Goal: Task Accomplishment & Management: Complete application form

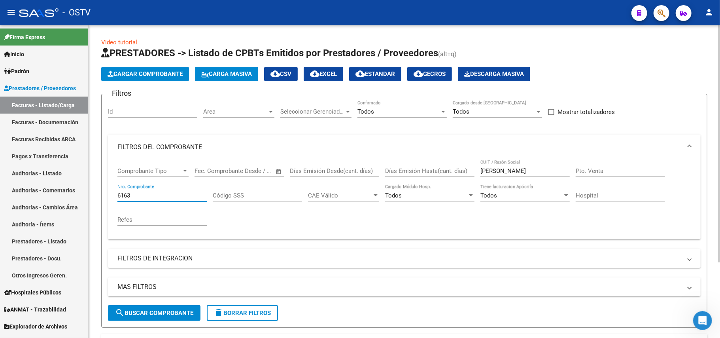
scroll to position [0, 168]
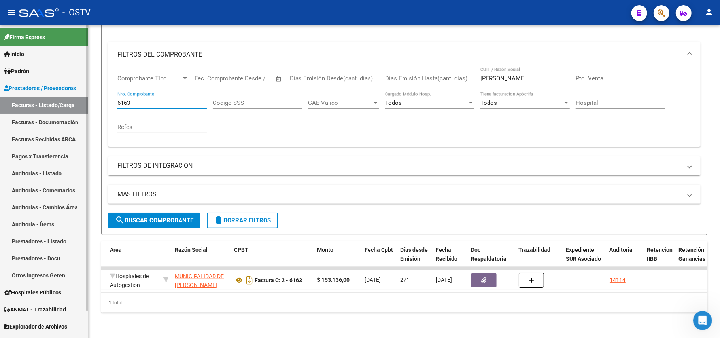
drag, startPoint x: 143, startPoint y: 96, endPoint x: 8, endPoint y: 96, distance: 134.9
click at [8, 96] on mat-sidenav-container "Firma Express Inicio Calendario SSS Instructivos Contacto OS Padrón Afiliados E…" at bounding box center [360, 181] width 720 height 312
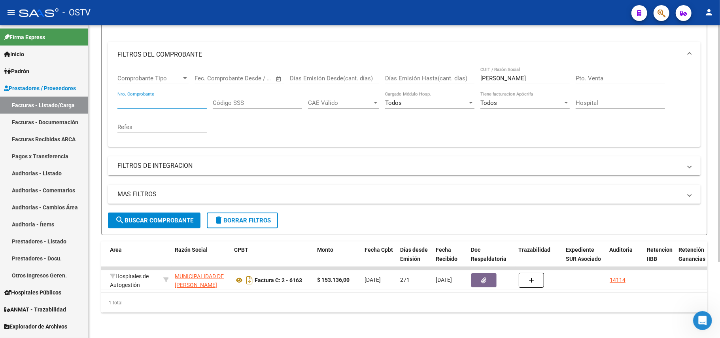
click at [162, 217] on span "search Buscar Comprobante" at bounding box center [154, 220] width 78 height 7
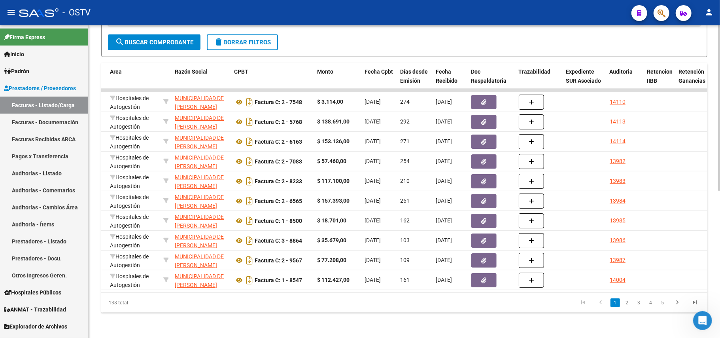
scroll to position [0, 0]
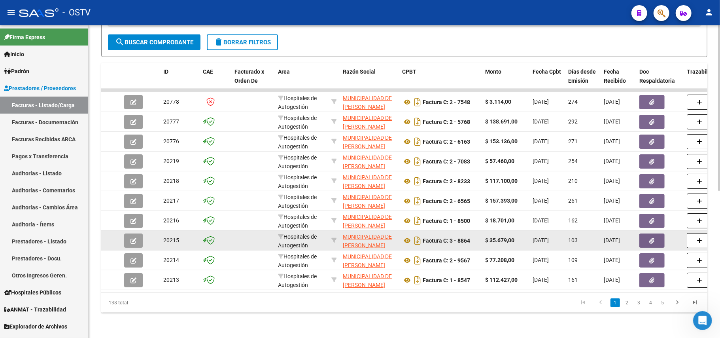
click at [377, 233] on app-link-go-to "MUNICIPALIDAD DE [PERSON_NAME]" at bounding box center [369, 241] width 53 height 18
click at [361, 233] on span "MUNICIPALIDAD DE [PERSON_NAME]" at bounding box center [367, 240] width 49 height 15
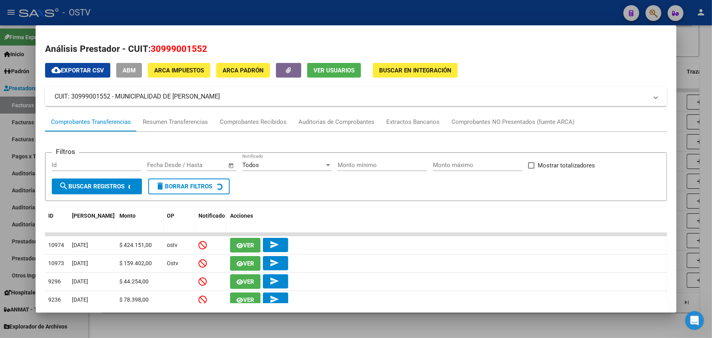
drag, startPoint x: 206, startPoint y: 47, endPoint x: 148, endPoint y: 46, distance: 58.1
click at [148, 45] on h2 "Análisis Prestador - CUIT: 30999001552" at bounding box center [356, 48] width 622 height 13
copy span "30999001552"
drag, startPoint x: 240, startPoint y: 18, endPoint x: 250, endPoint y: 2, distance: 18.8
click at [240, 19] on div at bounding box center [356, 169] width 712 height 338
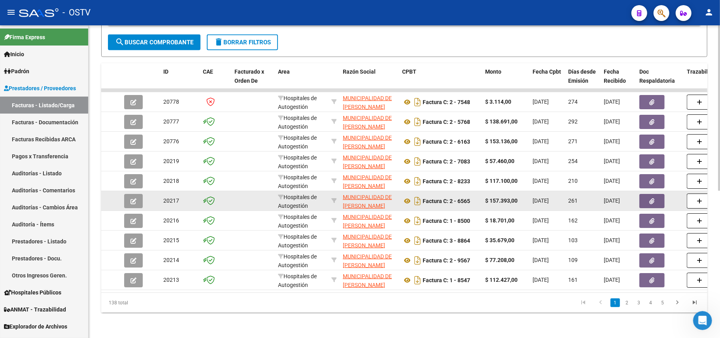
click at [366, 191] on datatable-body-cell "MUNICIPALIDAD DE [PERSON_NAME] 30999001552" at bounding box center [369, 200] width 59 height 19
click at [366, 194] on span "MUNICIPALIDAD DE [PERSON_NAME]" at bounding box center [367, 201] width 49 height 15
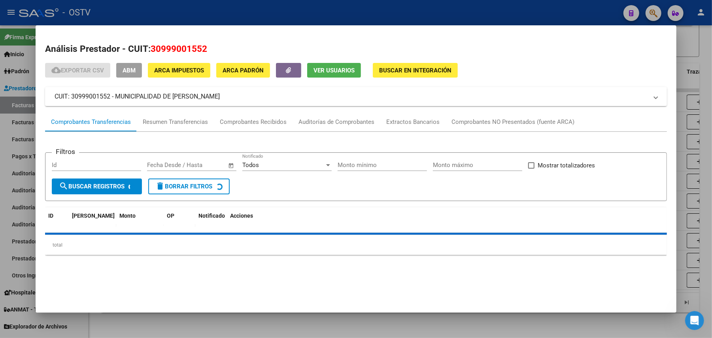
drag, startPoint x: 204, startPoint y: 50, endPoint x: 149, endPoint y: 49, distance: 54.6
click at [149, 49] on h2 "Análisis Prestador - CUIT: 30999001552" at bounding box center [356, 48] width 622 height 13
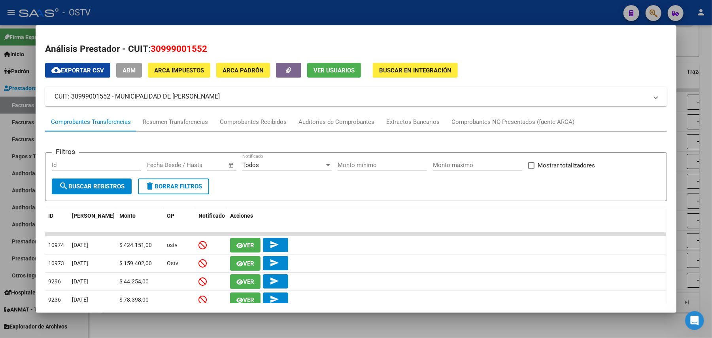
copy span "30999001552"
click at [193, 18] on div at bounding box center [356, 169] width 712 height 338
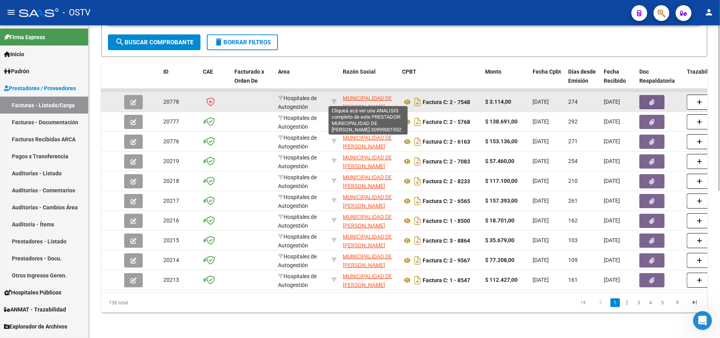
click at [362, 95] on span "MUNICIPALIDAD DE [PERSON_NAME]" at bounding box center [367, 102] width 49 height 15
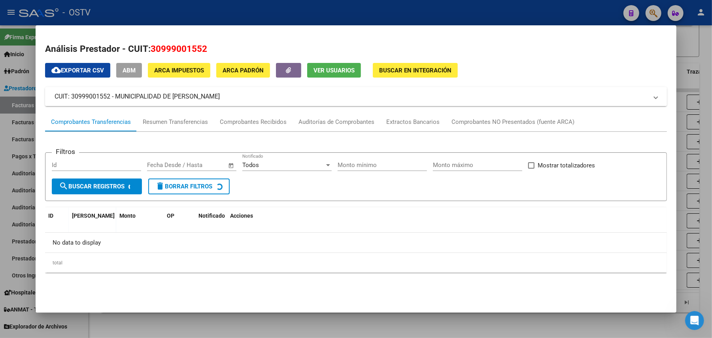
drag, startPoint x: 229, startPoint y: 96, endPoint x: 116, endPoint y: 97, distance: 113.5
click at [116, 97] on mat-panel-title "CUIT: 30999001552 - MUNICIPALIDAD DE [PERSON_NAME]" at bounding box center [352, 96] width 594 height 9
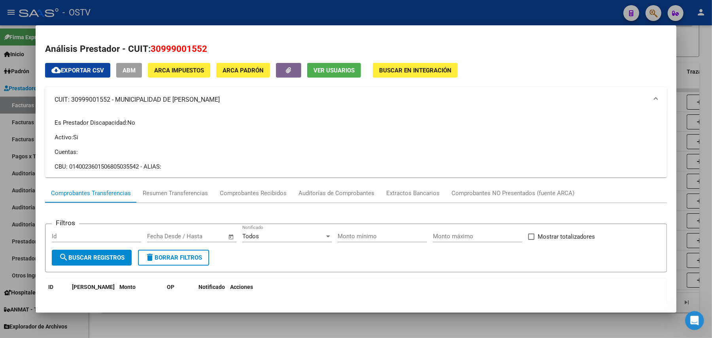
drag, startPoint x: 127, startPoint y: 96, endPoint x: 231, endPoint y: 104, distance: 105.1
click at [231, 104] on mat-panel-title "CUIT: 30999001552 - MUNICIPALIDAD DE [PERSON_NAME]" at bounding box center [352, 99] width 594 height 9
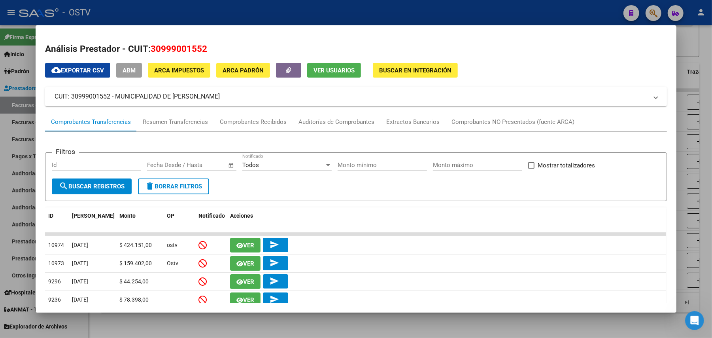
copy mat-panel-title "MUNICIPALIDAD DE [PERSON_NAME]"
drag, startPoint x: 334, startPoint y: 8, endPoint x: 346, endPoint y: 21, distance: 17.3
click at [335, 9] on div at bounding box center [356, 169] width 712 height 338
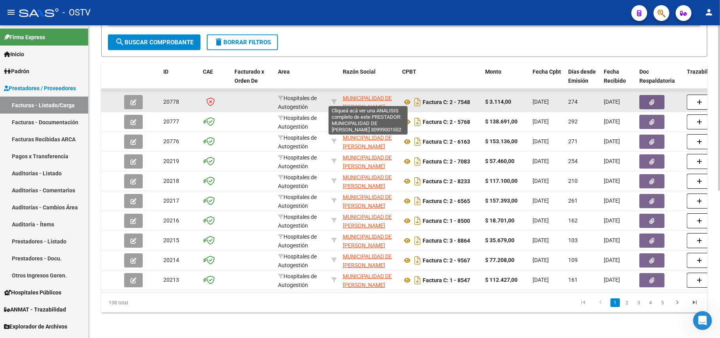
click at [369, 95] on span "MUNICIPALIDAD DE [PERSON_NAME]" at bounding box center [367, 102] width 49 height 15
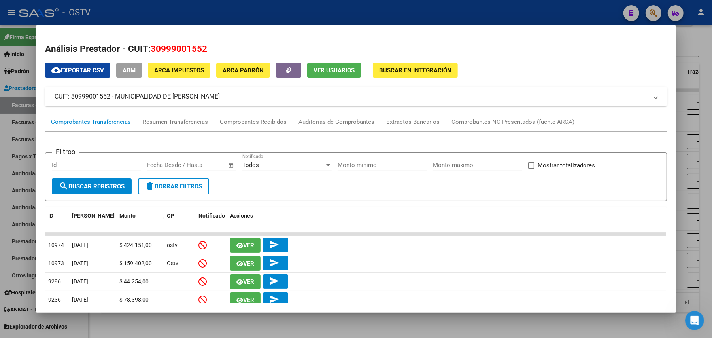
drag, startPoint x: 218, startPoint y: 43, endPoint x: 149, endPoint y: 51, distance: 69.7
click at [149, 51] on h2 "Análisis Prestador - CUIT: 30999001552" at bounding box center [356, 48] width 622 height 13
copy span "30999001552"
click at [214, 17] on div at bounding box center [356, 169] width 712 height 338
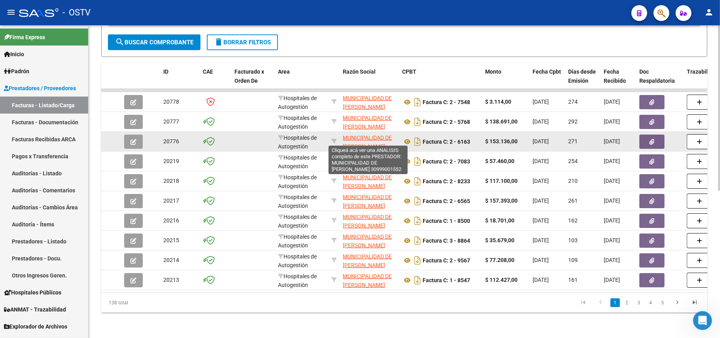
click at [373, 134] on span "MUNICIPALIDAD DE [PERSON_NAME]" at bounding box center [367, 141] width 49 height 15
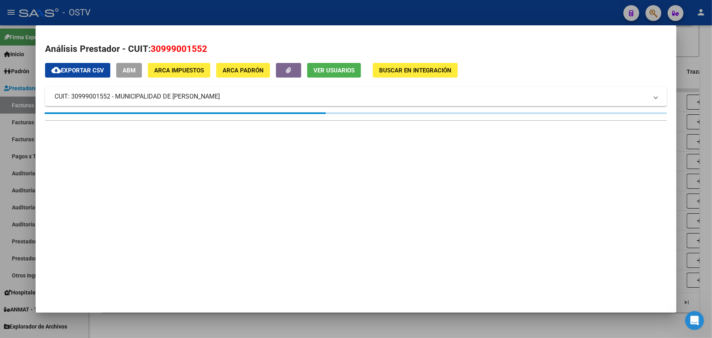
drag, startPoint x: 162, startPoint y: 51, endPoint x: 148, endPoint y: 53, distance: 14.3
click at [148, 53] on h2 "Análisis Prestador - CUIT: 30999001552" at bounding box center [356, 48] width 622 height 13
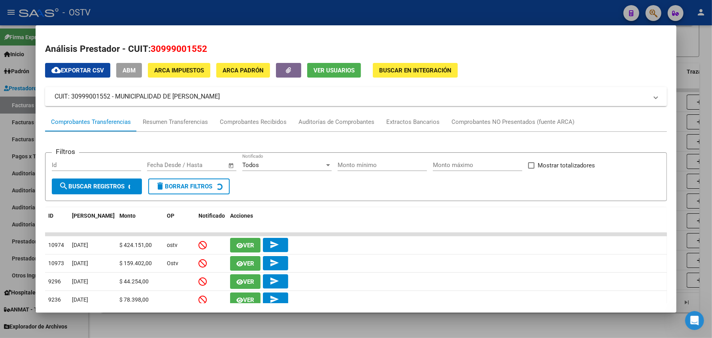
click at [209, 13] on div at bounding box center [356, 169] width 712 height 338
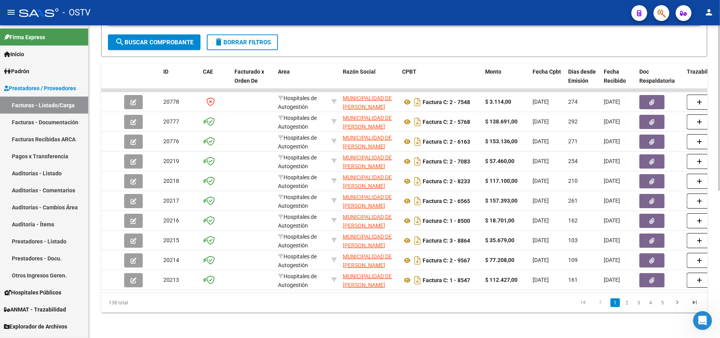
scroll to position [67, 0]
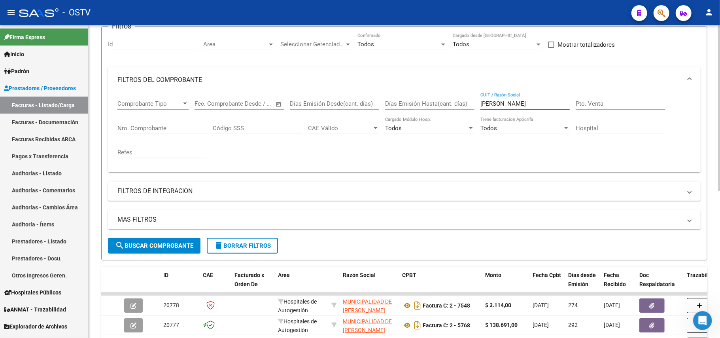
drag, startPoint x: 510, startPoint y: 105, endPoint x: 451, endPoint y: 104, distance: 58.9
click at [452, 104] on div "Comprobante Tipo Comprobante Tipo Fecha inicio – Fecha fin Fec. Comprobante Des…" at bounding box center [404, 129] width 574 height 73
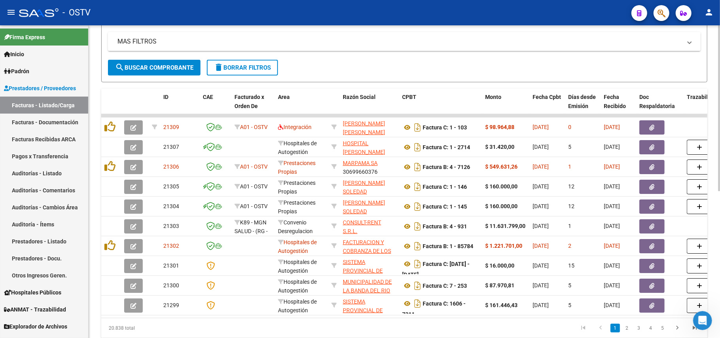
scroll to position [278, 0]
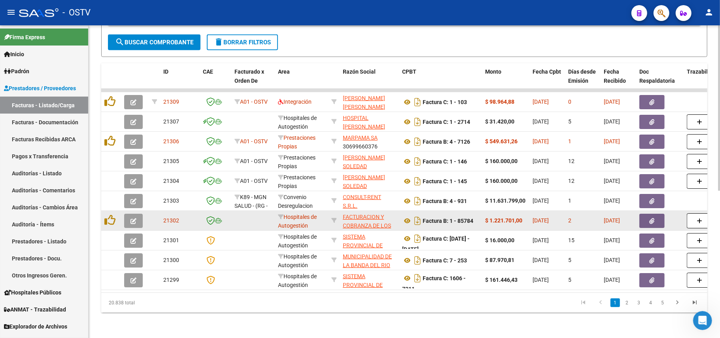
click at [505, 217] on strong "$ 1.221.701,00" at bounding box center [503, 220] width 37 height 6
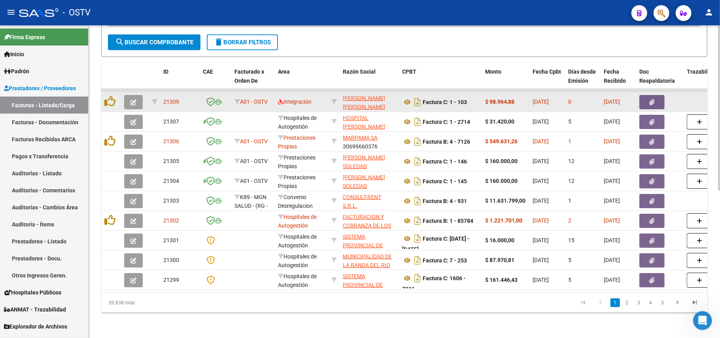
click at [369, 95] on app-link-go-to "[PERSON_NAME] [PERSON_NAME]" at bounding box center [369, 103] width 53 height 18
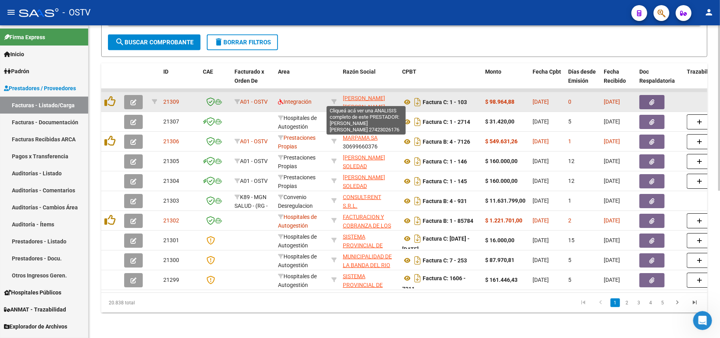
click at [369, 95] on span "[PERSON_NAME] [PERSON_NAME]" at bounding box center [364, 102] width 42 height 15
type textarea "27423026176"
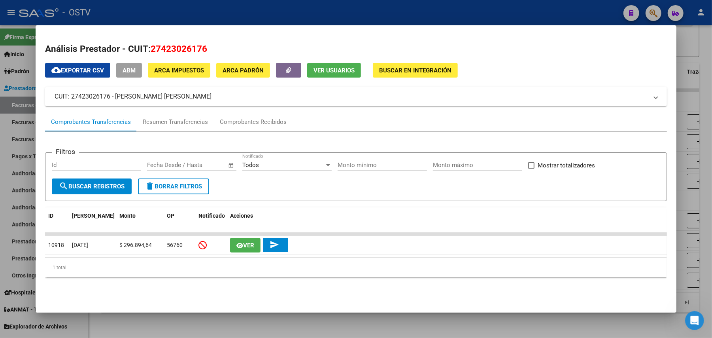
click at [19, 232] on div at bounding box center [356, 169] width 712 height 338
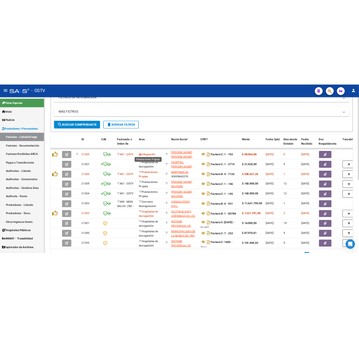
scroll to position [120, 0]
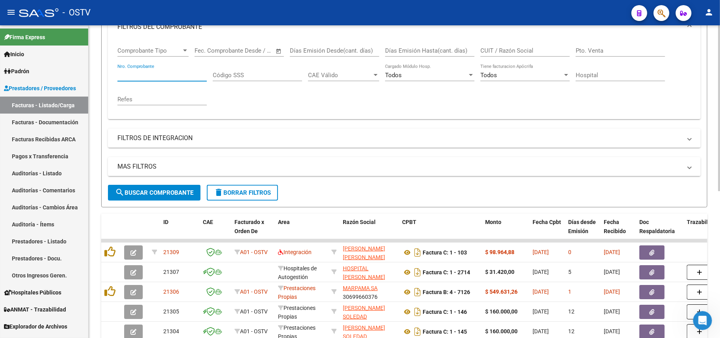
click at [168, 78] on input "Nro. Comprobante" at bounding box center [161, 75] width 89 height 7
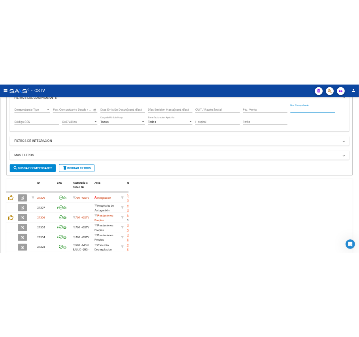
scroll to position [169, 0]
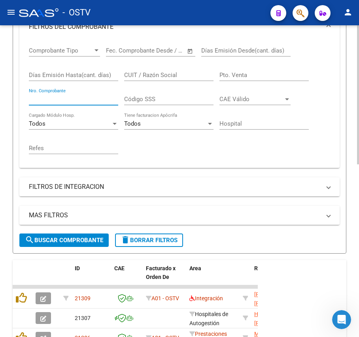
click at [47, 100] on input "Nro. Comprobante" at bounding box center [73, 99] width 89 height 7
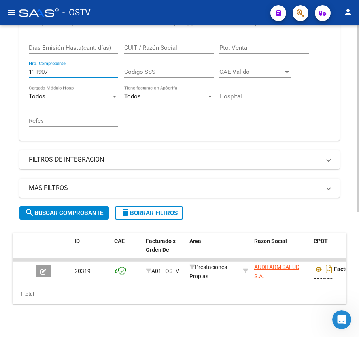
scroll to position [210, 0]
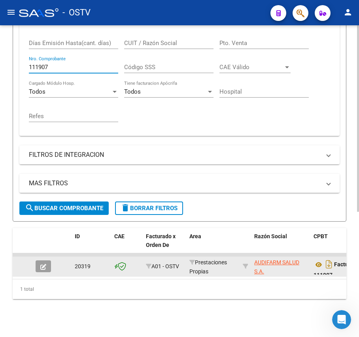
type input "111907"
click at [43, 263] on span "button" at bounding box center [43, 266] width 6 height 7
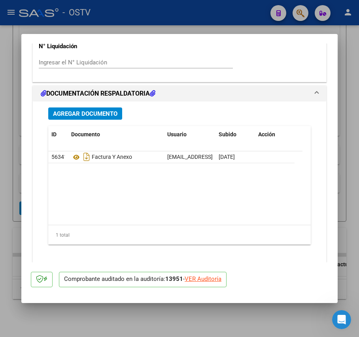
scroll to position [648, 0]
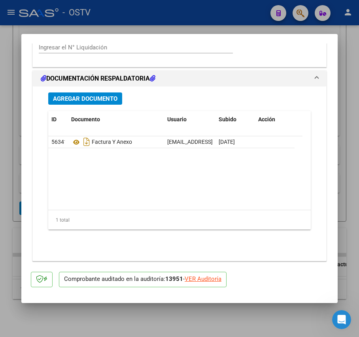
click at [96, 105] on button "Agregar Documento" at bounding box center [85, 99] width 74 height 12
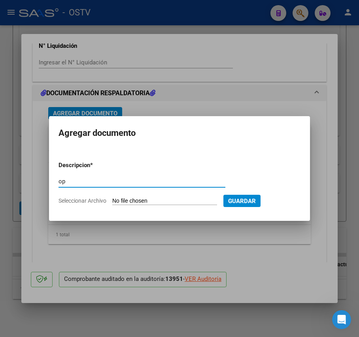
type input "op"
click at [167, 198] on input "Seleccionar Archivo" at bounding box center [164, 202] width 105 height 8
type input "C:\fakepath\OP 57252 Audifarm.pdf"
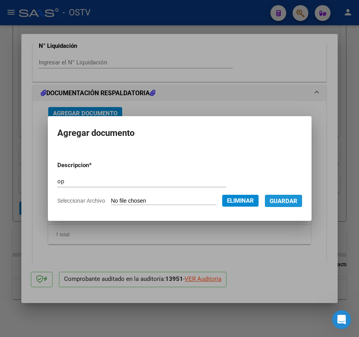
click at [293, 204] on span "Guardar" at bounding box center [284, 201] width 28 height 7
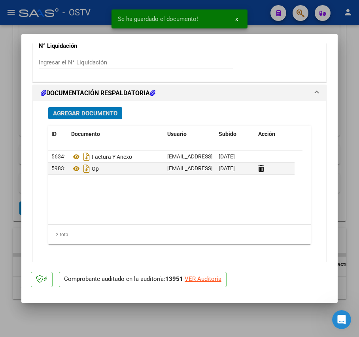
click at [102, 113] on span "Agregar Documento" at bounding box center [85, 113] width 64 height 7
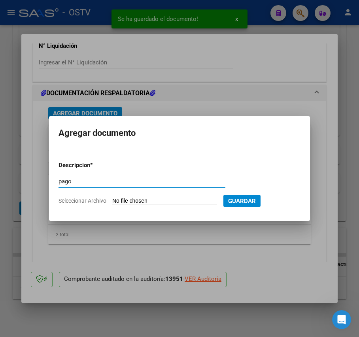
type input "pago"
click at [143, 199] on input "Seleccionar Archivo" at bounding box center [164, 202] width 105 height 8
type input "C:\fakepath\Pago OP 57252 Audifarm.pdf"
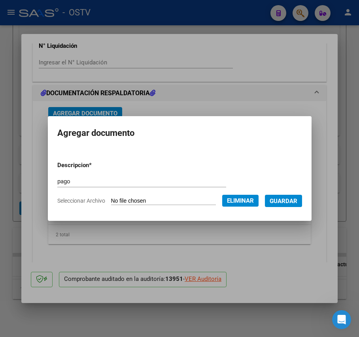
click at [290, 200] on span "Guardar" at bounding box center [284, 201] width 28 height 7
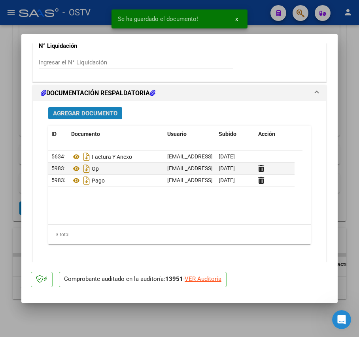
click at [100, 113] on span "Agregar Documento" at bounding box center [85, 113] width 64 height 7
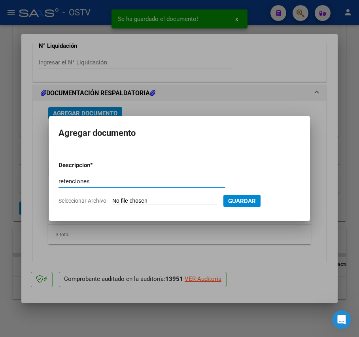
type input "retenciones"
click at [167, 200] on input "Seleccionar Archivo" at bounding box center [164, 202] width 105 height 8
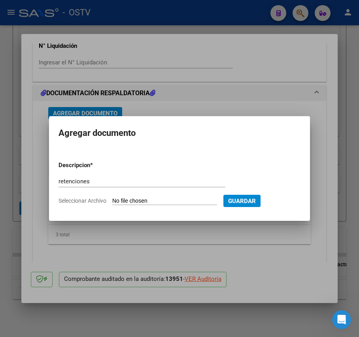
type input "C:\fakepath\OP 57252 Audifarm RETENCIONES.pdf"
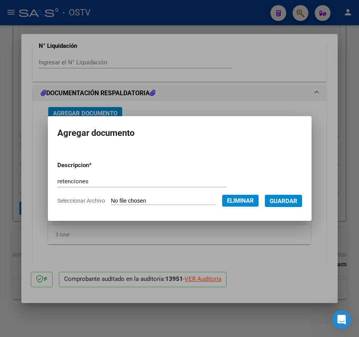
click at [296, 205] on button "Guardar" at bounding box center [283, 201] width 37 height 12
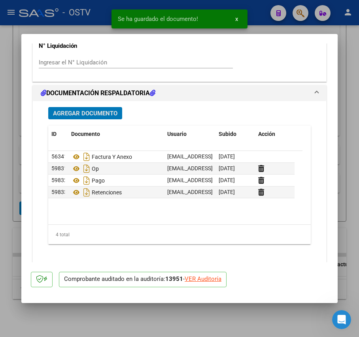
click at [18, 150] on div at bounding box center [179, 168] width 359 height 337
type input "$ 0,00"
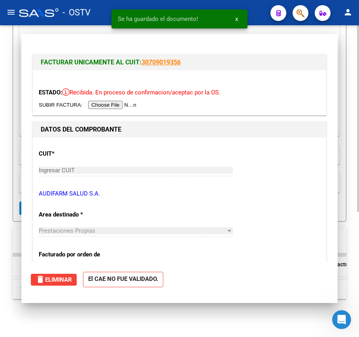
scroll to position [210, 0]
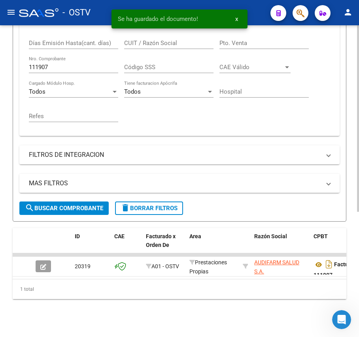
click at [57, 64] on div "111907 Nro. Comprobante" at bounding box center [73, 64] width 89 height 17
drag, startPoint x: 62, startPoint y: 62, endPoint x: 34, endPoint y: 54, distance: 29.2
click at [34, 56] on div "111907 Nro. Comprobante" at bounding box center [73, 64] width 89 height 17
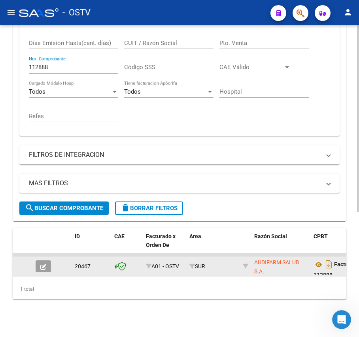
type input "112888"
click at [47, 261] on button "button" at bounding box center [43, 267] width 15 height 12
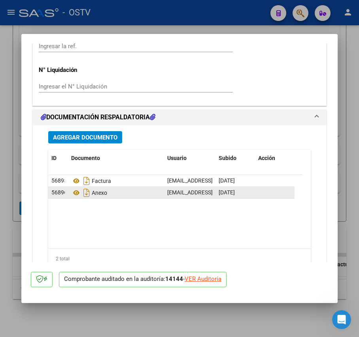
scroll to position [633, 0]
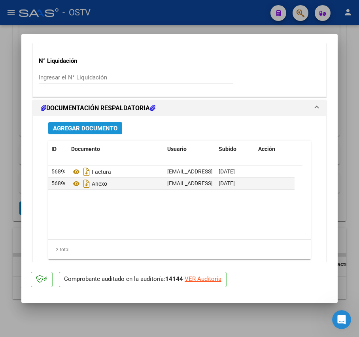
click at [108, 134] on button "Agregar Documento" at bounding box center [85, 128] width 74 height 12
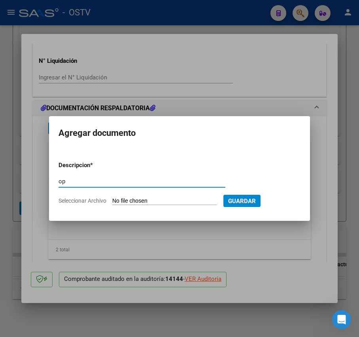
type input "op"
click at [135, 200] on input "Seleccionar Archivo" at bounding box center [164, 202] width 105 height 8
type input "C:\fakepath\OP 57252 Audifarm.pdf"
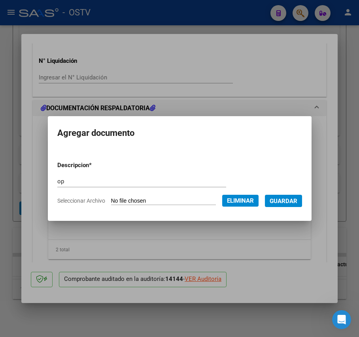
click at [288, 198] on span "Guardar" at bounding box center [284, 201] width 28 height 7
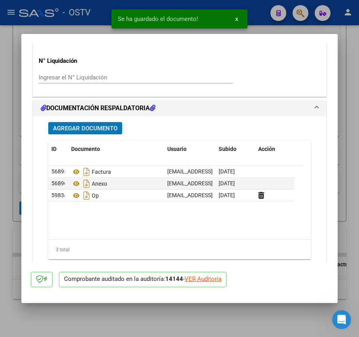
click at [105, 128] on span "Agregar Documento" at bounding box center [85, 128] width 64 height 7
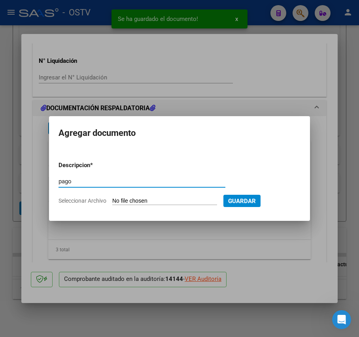
type input "pago"
click at [149, 198] on input "Seleccionar Archivo" at bounding box center [164, 202] width 105 height 8
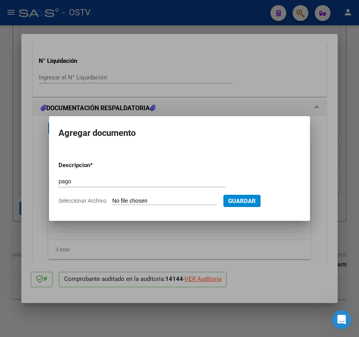
type input "C:\fakepath\Pago OP 57252 Audifarm.pdf"
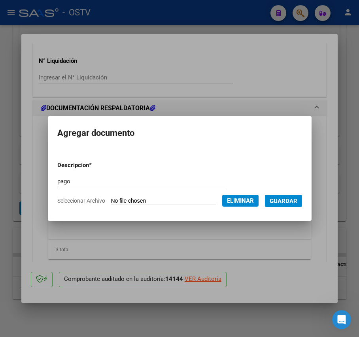
click at [293, 204] on span "Guardar" at bounding box center [284, 201] width 28 height 7
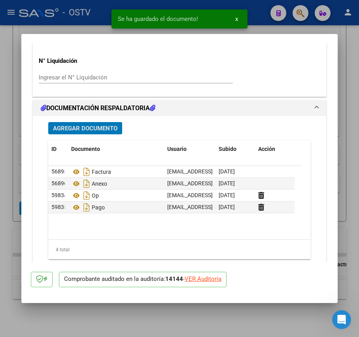
click at [104, 133] on button "Agregar Documento" at bounding box center [85, 128] width 74 height 12
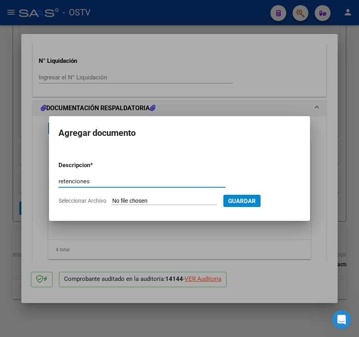
type input "retenciones"
click at [159, 198] on input "Seleccionar Archivo" at bounding box center [164, 202] width 105 height 8
type input "C:\fakepath\Pago OP 57252 Audifarm.pdf"
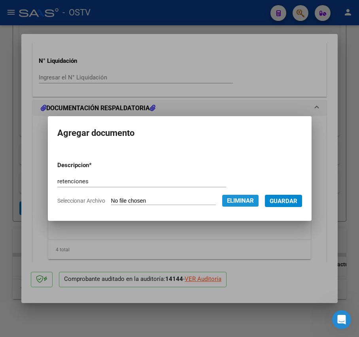
click at [248, 197] on span "Eliminar" at bounding box center [240, 200] width 27 height 7
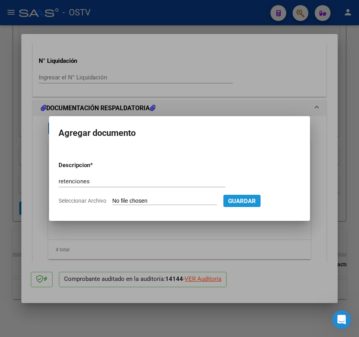
click at [249, 201] on span "Guardar" at bounding box center [242, 201] width 28 height 7
click at [187, 202] on input "Seleccionar Archivo" at bounding box center [164, 202] width 105 height 8
type input "C:\fakepath\OP 57252 Audifarm RETENCIONES.pdf"
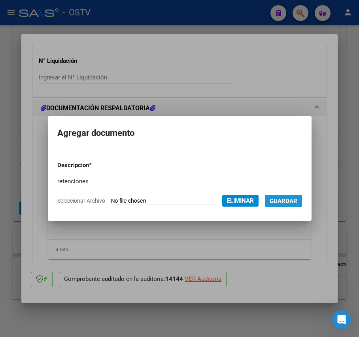
click at [297, 203] on span "Guardar" at bounding box center [284, 201] width 28 height 7
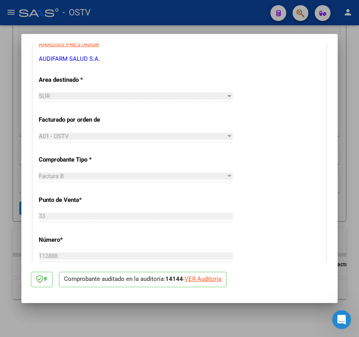
scroll to position [158, 0]
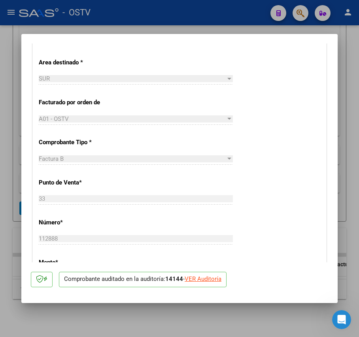
click at [18, 187] on div at bounding box center [179, 168] width 359 height 337
type input "$ 0,00"
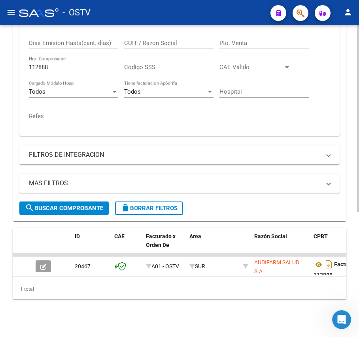
scroll to position [210, 0]
drag, startPoint x: 83, startPoint y: 56, endPoint x: -39, endPoint y: 67, distance: 122.7
click at [0, 67] on html "menu - OSTV person Firma Express Inicio Calendario SSS Instructivos Contacto OS…" at bounding box center [179, 168] width 359 height 337
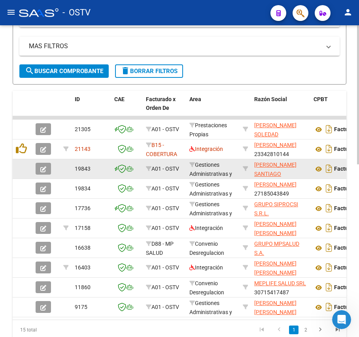
scroll to position [368, 0]
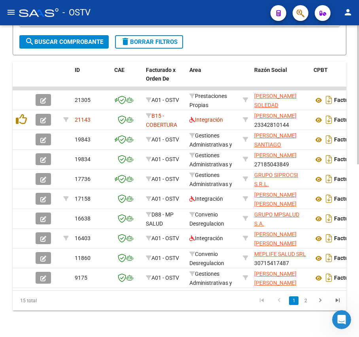
type input "146"
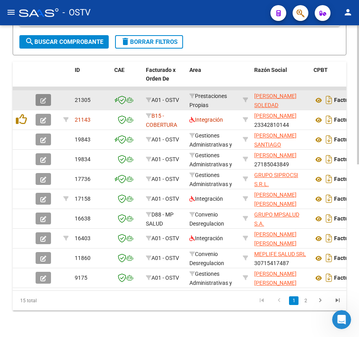
click at [44, 104] on button "button" at bounding box center [43, 100] width 15 height 12
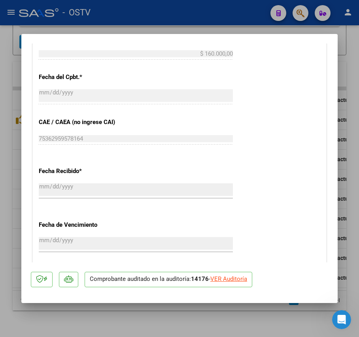
scroll to position [595, 0]
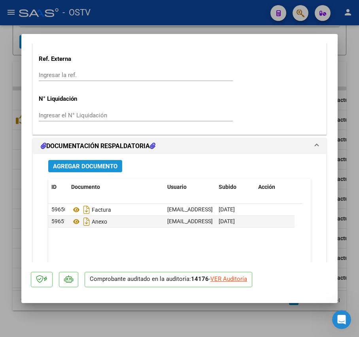
click at [93, 172] on button "Agregar Documento" at bounding box center [85, 166] width 74 height 12
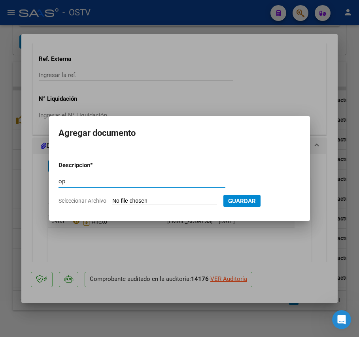
type input "op"
click at [148, 201] on input "Seleccionar Archivo" at bounding box center [164, 202] width 105 height 8
type input "C:\fakepath\OP 57253 [PERSON_NAME].pdf"
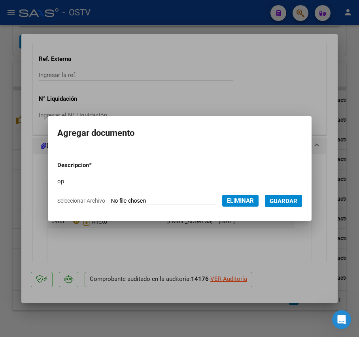
click at [293, 201] on span "Guardar" at bounding box center [284, 201] width 28 height 7
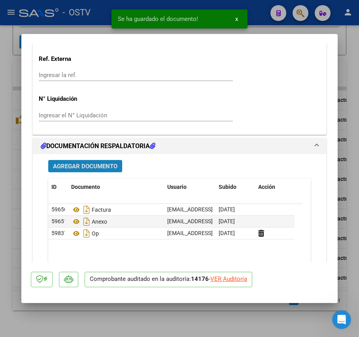
click at [102, 165] on span "Agregar Documento" at bounding box center [85, 166] width 64 height 7
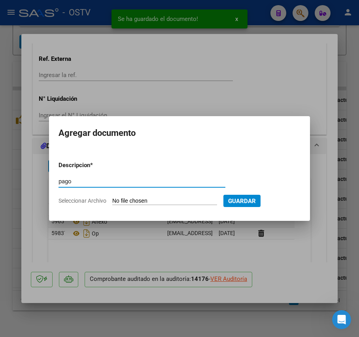
type input "pago"
click at [148, 199] on input "Seleccionar Archivo" at bounding box center [164, 202] width 105 height 8
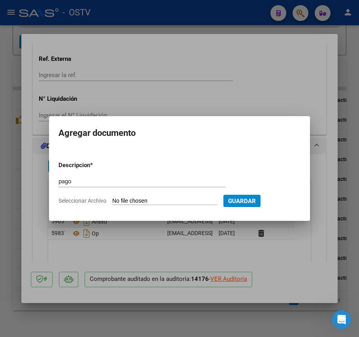
type input "C:\fakepath\Pago OP 57253 55 [PERSON_NAME].pdf"
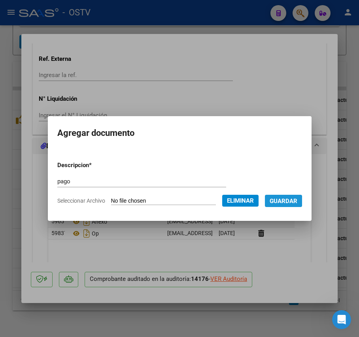
click at [287, 202] on span "Guardar" at bounding box center [284, 201] width 28 height 7
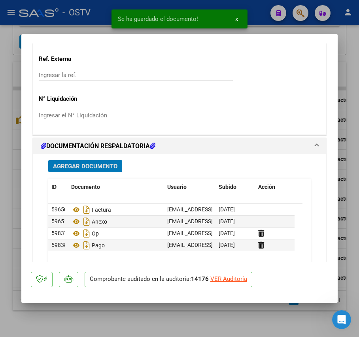
click at [84, 165] on span "Agregar Documento" at bounding box center [85, 166] width 64 height 7
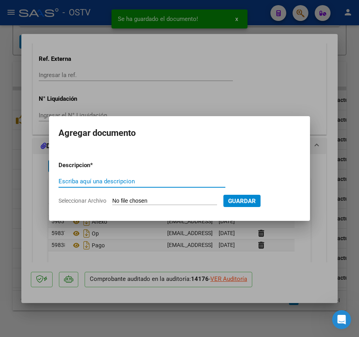
click at [12, 191] on div at bounding box center [179, 168] width 359 height 337
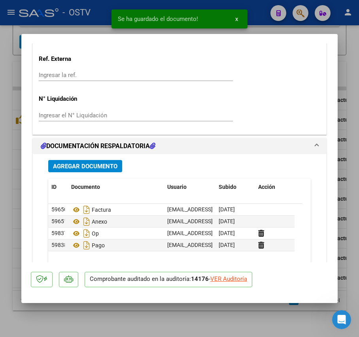
click at [16, 187] on div at bounding box center [179, 168] width 359 height 337
type input "$ 0,00"
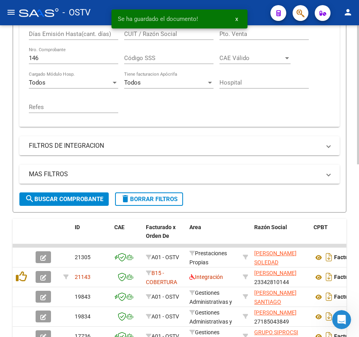
scroll to position [210, 0]
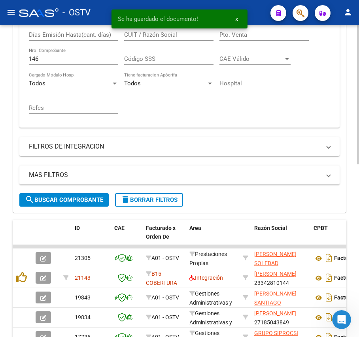
click at [96, 68] on div "146 Nro. Comprobante" at bounding box center [73, 60] width 89 height 25
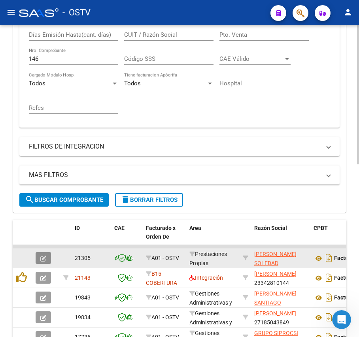
click at [40, 260] on icon "button" at bounding box center [43, 259] width 6 height 6
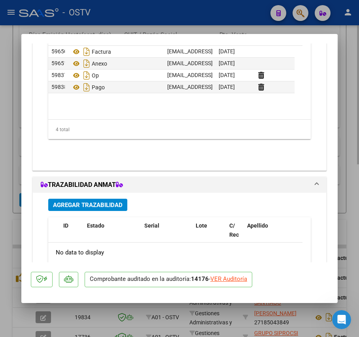
drag, startPoint x: 13, startPoint y: 166, endPoint x: 19, endPoint y: 162, distance: 7.0
click at [15, 165] on div at bounding box center [179, 168] width 359 height 337
type input "$ 0,00"
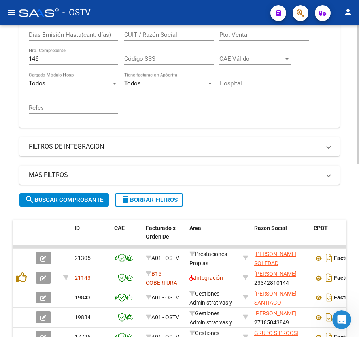
click at [69, 59] on input "146" at bounding box center [73, 58] width 89 height 7
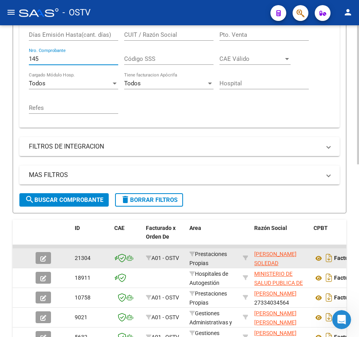
type input "145"
click at [43, 257] on icon "button" at bounding box center [43, 259] width 6 height 6
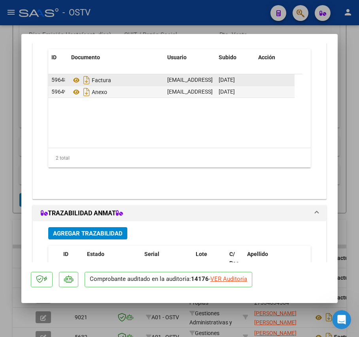
scroll to position [700, 0]
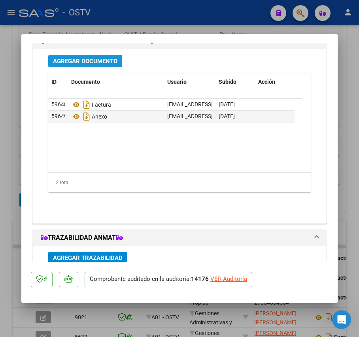
click at [104, 59] on span "Agregar Documento" at bounding box center [85, 61] width 64 height 7
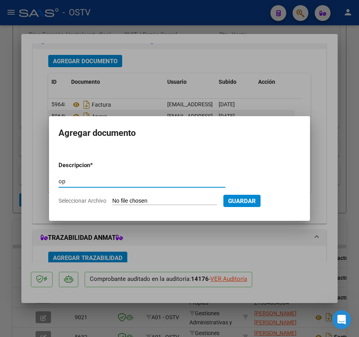
type input "op"
click at [170, 199] on input "Seleccionar Archivo" at bounding box center [164, 202] width 105 height 8
type input "C:\fakepath\OP 57253 [PERSON_NAME].pdf"
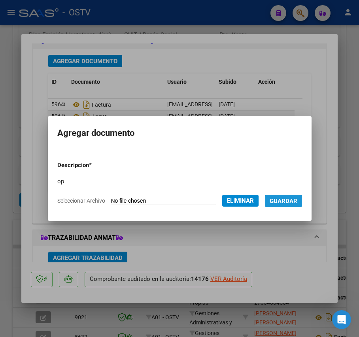
click at [293, 203] on span "Guardar" at bounding box center [284, 201] width 28 height 7
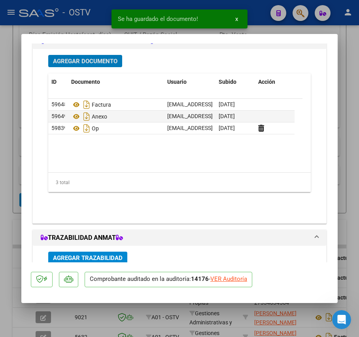
click at [106, 62] on span "Agregar Documento" at bounding box center [85, 61] width 64 height 7
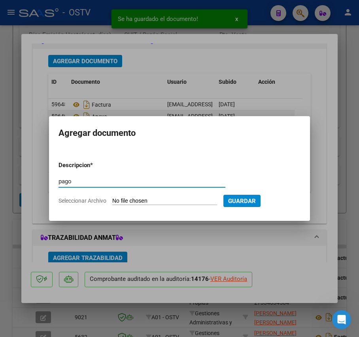
type input "pago"
click at [170, 203] on input "Seleccionar Archivo" at bounding box center [164, 202] width 105 height 8
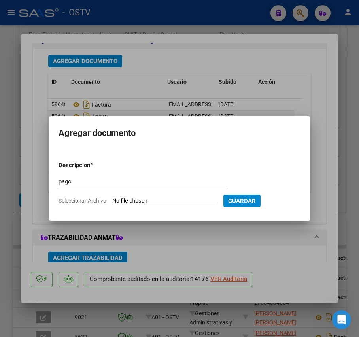
type input "C:\fakepath\Pago OP 57253 55 [PERSON_NAME].pdf"
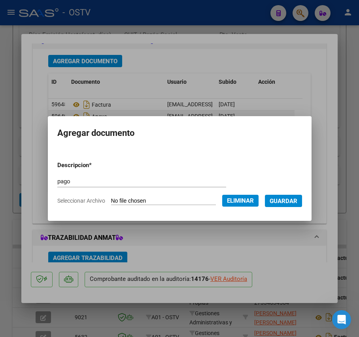
click at [290, 205] on button "Guardar" at bounding box center [283, 201] width 37 height 12
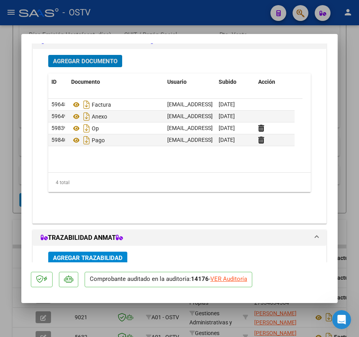
click at [13, 214] on div at bounding box center [179, 168] width 359 height 337
type input "$ 0,00"
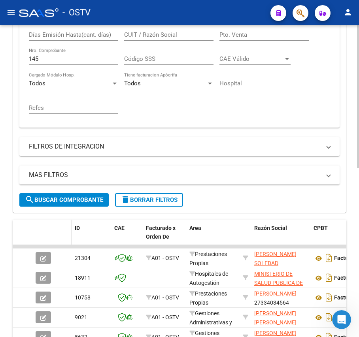
scroll to position [210, 0]
click at [75, 62] on input "145" at bounding box center [73, 58] width 89 height 7
type input "1"
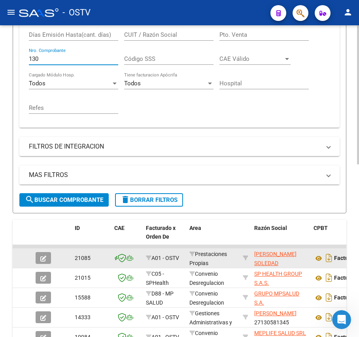
type input "130"
click at [46, 260] on icon "button" at bounding box center [43, 259] width 6 height 6
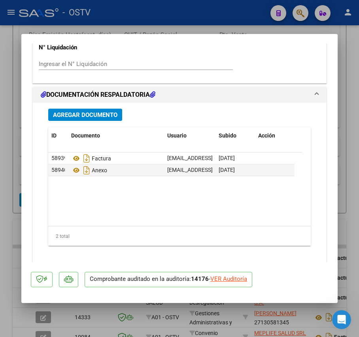
scroll to position [633, 0]
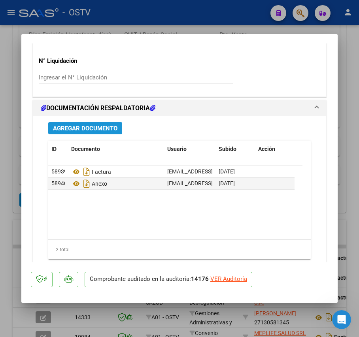
click at [103, 126] on span "Agregar Documento" at bounding box center [85, 128] width 64 height 7
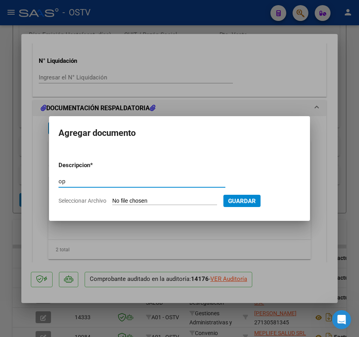
type input "op"
click at [140, 199] on input "Seleccionar Archivo" at bounding box center [164, 202] width 105 height 8
type input "C:\fakepath\OP 57253 [PERSON_NAME].pdf"
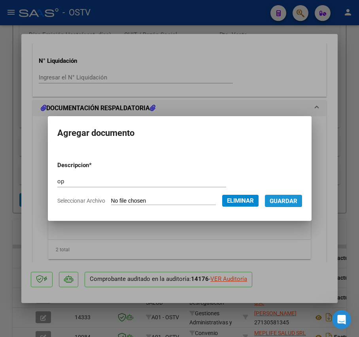
click at [296, 202] on span "Guardar" at bounding box center [284, 201] width 28 height 7
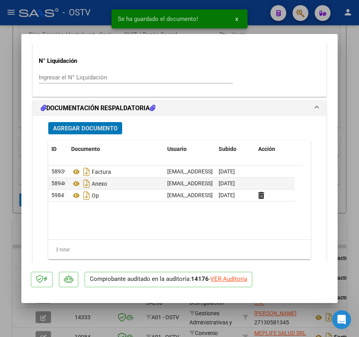
click at [99, 129] on span "Agregar Documento" at bounding box center [85, 128] width 64 height 7
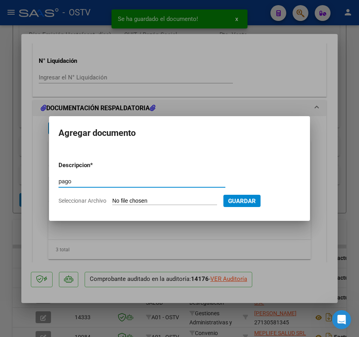
type input "pago"
click at [155, 201] on input "Seleccionar Archivo" at bounding box center [164, 202] width 105 height 8
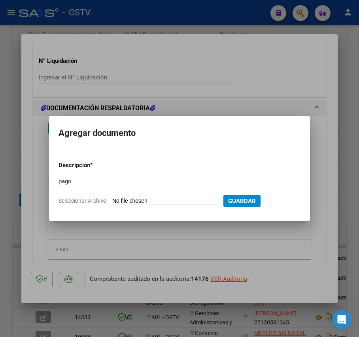
type input "C:\fakepath\Pago OP 57253 55 [PERSON_NAME].pdf"
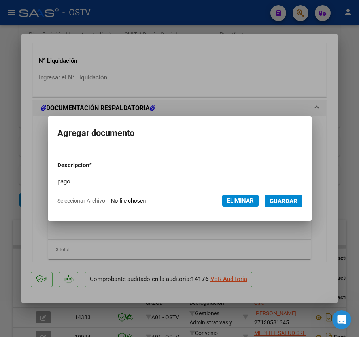
click at [297, 203] on span "Guardar" at bounding box center [284, 201] width 28 height 7
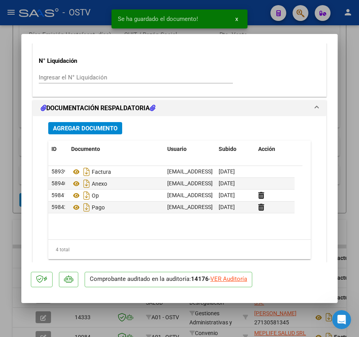
click at [17, 156] on div at bounding box center [179, 168] width 359 height 337
type input "$ 0,00"
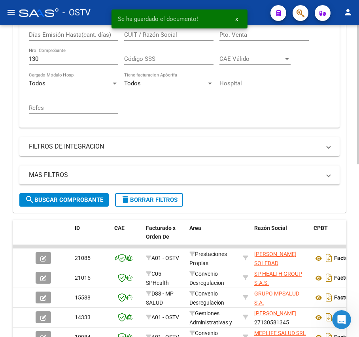
scroll to position [210, 0]
click at [57, 62] on input "130" at bounding box center [73, 58] width 89 height 7
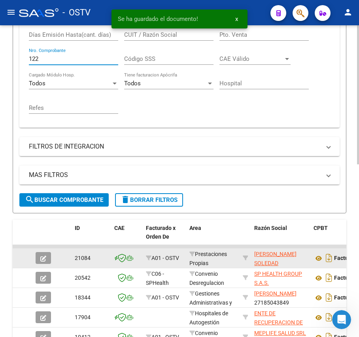
type input "122"
click at [43, 258] on icon "button" at bounding box center [43, 259] width 6 height 6
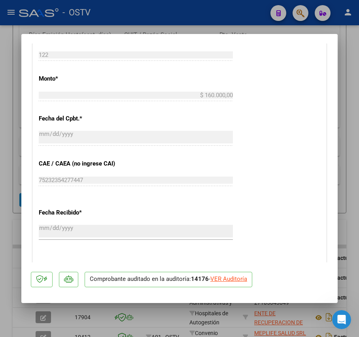
scroll to position [542, 0]
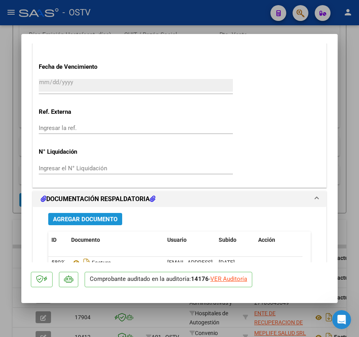
click at [112, 220] on span "Agregar Documento" at bounding box center [85, 219] width 64 height 7
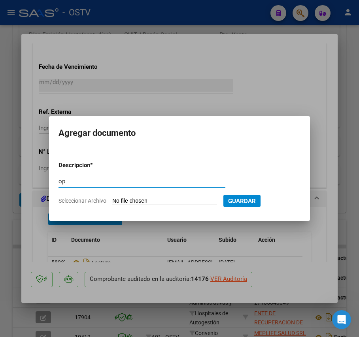
type input "op"
click at [132, 200] on input "Seleccionar Archivo" at bounding box center [164, 202] width 105 height 8
type input "C:\fakepath\OP 57253 [PERSON_NAME].pdf"
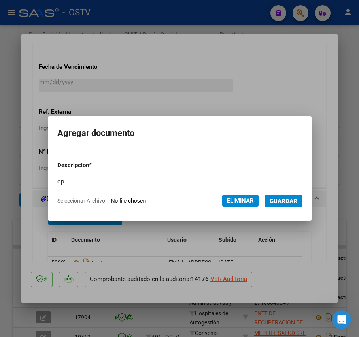
click at [296, 201] on span "Guardar" at bounding box center [284, 201] width 28 height 7
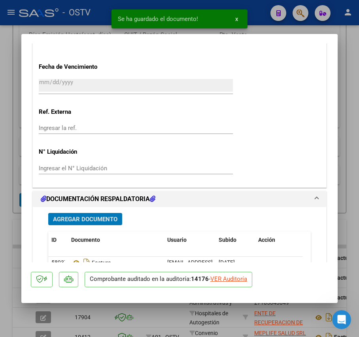
click at [95, 216] on span "Agregar Documento" at bounding box center [85, 219] width 64 height 7
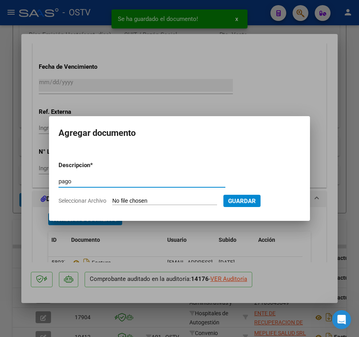
type input "pago"
click at [121, 200] on input "Seleccionar Archivo" at bounding box center [164, 202] width 105 height 8
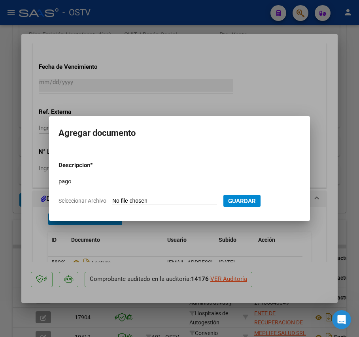
type input "C:\fakepath\Pago OP 57253 55 [PERSON_NAME].pdf"
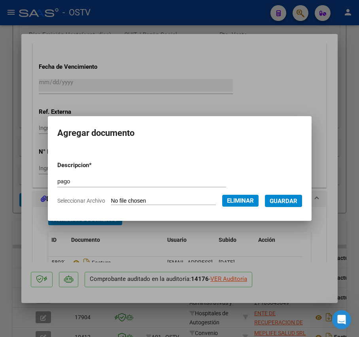
click at [293, 193] on form "Descripcion * pago Escriba aquí una descripcion Seleccionar Archivo Eliminar Gu…" at bounding box center [179, 183] width 245 height 57
click at [297, 196] on button "Guardar" at bounding box center [283, 201] width 37 height 12
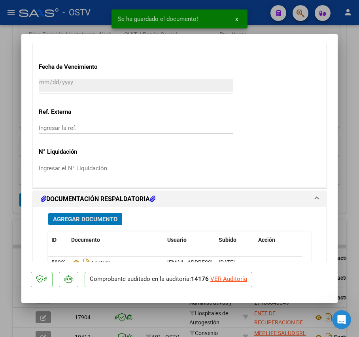
click at [19, 165] on div at bounding box center [179, 168] width 359 height 337
type input "$ 0,00"
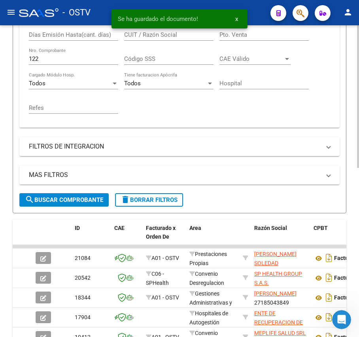
scroll to position [210, 0]
click at [54, 59] on input "122" at bounding box center [73, 58] width 89 height 7
type input "1"
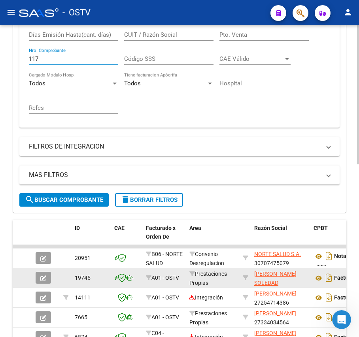
type input "117"
click at [40, 276] on icon "button" at bounding box center [43, 279] width 6 height 6
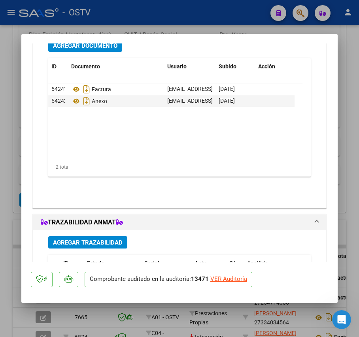
scroll to position [647, 0]
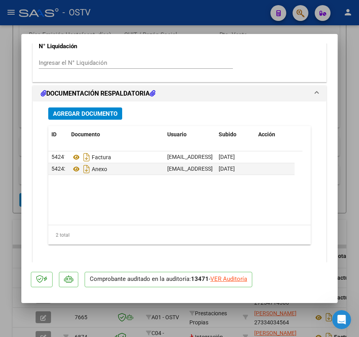
click at [89, 113] on span "Agregar Documento" at bounding box center [85, 113] width 64 height 7
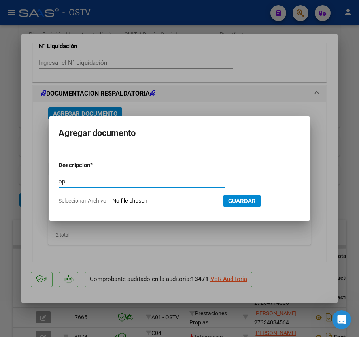
type input "op"
click at [146, 201] on input "Seleccionar Archivo" at bounding box center [164, 202] width 105 height 8
type input "C:\fakepath\OP 57255 [PERSON_NAME].pdf"
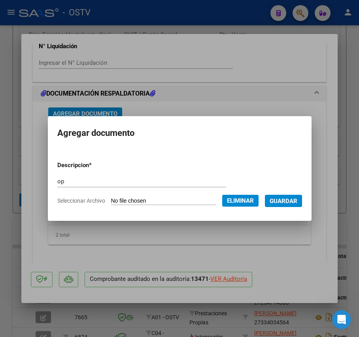
click at [295, 200] on span "Guardar" at bounding box center [284, 201] width 28 height 7
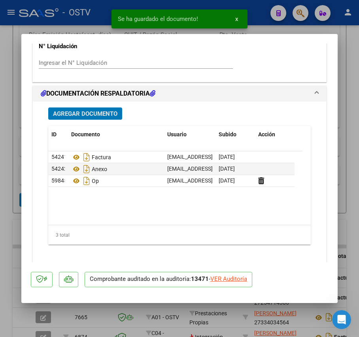
click at [97, 115] on span "Agregar Documento" at bounding box center [85, 113] width 64 height 7
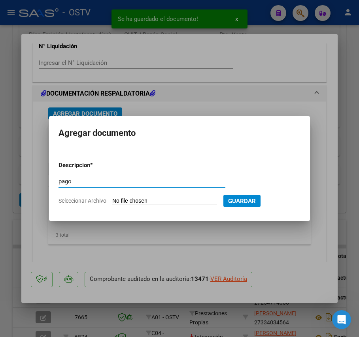
type input "pago"
click at [141, 201] on input "Seleccionar Archivo" at bounding box center [164, 202] width 105 height 8
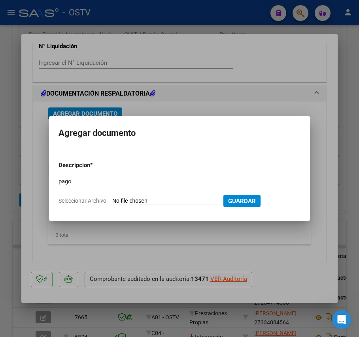
type input "C:\fakepath\Pago OP 57253 55 [PERSON_NAME].pdf"
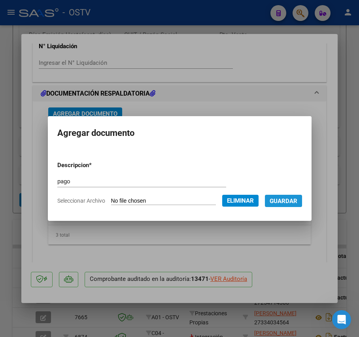
click at [297, 202] on span "Guardar" at bounding box center [284, 201] width 28 height 7
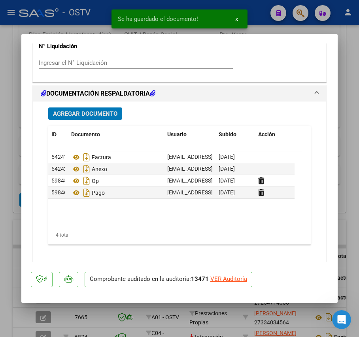
click at [12, 168] on div at bounding box center [179, 168] width 359 height 337
type input "$ 0,00"
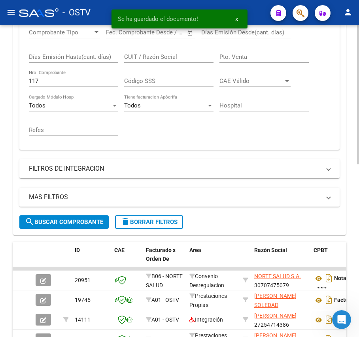
scroll to position [157, 0]
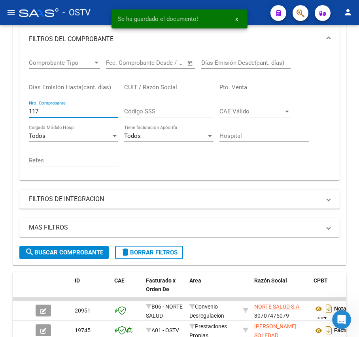
drag, startPoint x: 49, startPoint y: 110, endPoint x: -17, endPoint y: 115, distance: 66.6
click at [0, 115] on html "menu - OSTV person Firma Express Inicio Calendario SSS Instructivos Contacto OS…" at bounding box center [179, 168] width 359 height 337
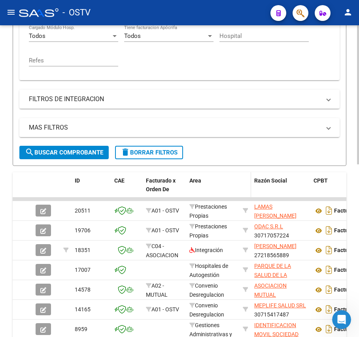
scroll to position [263, 0]
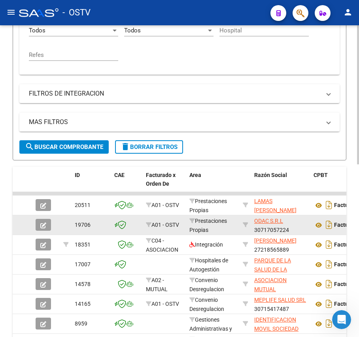
type input "190"
click at [44, 228] on icon "button" at bounding box center [43, 226] width 6 height 6
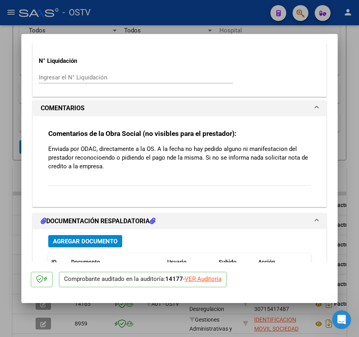
scroll to position [738, 0]
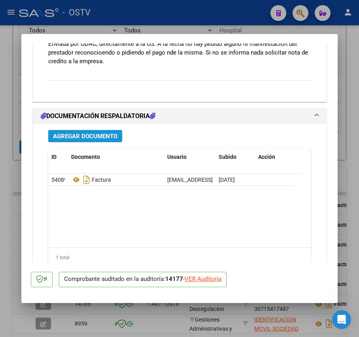
click at [101, 139] on span "Agregar Documento" at bounding box center [85, 136] width 64 height 7
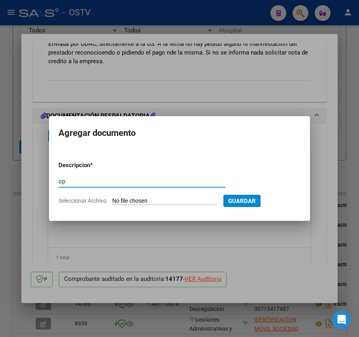
type input "op"
click at [152, 200] on input "Seleccionar Archivo" at bounding box center [164, 202] width 105 height 8
type input "C:\fakepath\OP 57254 Odac.pdf"
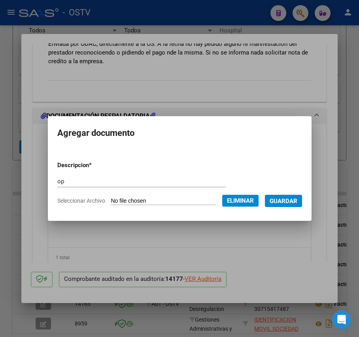
click at [287, 198] on span "Guardar" at bounding box center [284, 201] width 28 height 7
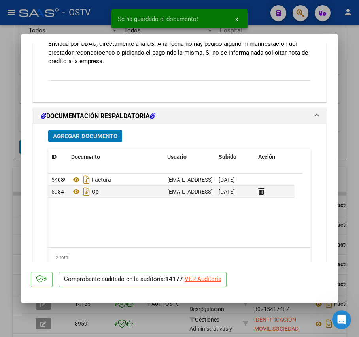
click at [102, 138] on span "Agregar Documento" at bounding box center [85, 136] width 64 height 7
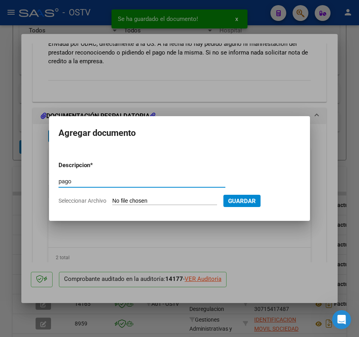
type input "pago"
click at [161, 198] on input "Seleccionar Archivo" at bounding box center [164, 202] width 105 height 8
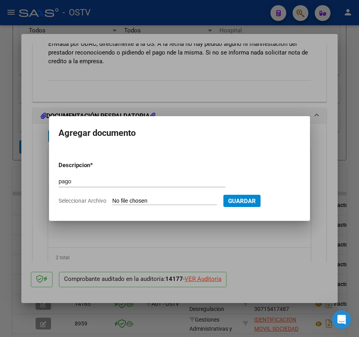
type input "C:\fakepath\Pago OP 57254 Odac.pdf"
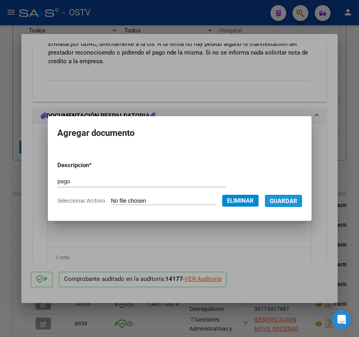
click at [291, 203] on span "Guardar" at bounding box center [284, 201] width 28 height 7
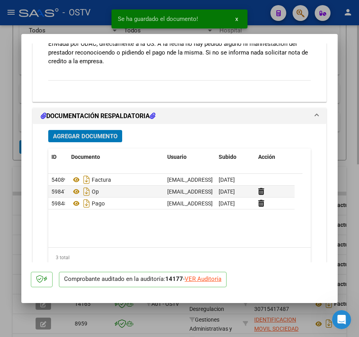
click at [11, 160] on div at bounding box center [179, 168] width 359 height 337
type input "$ 0,00"
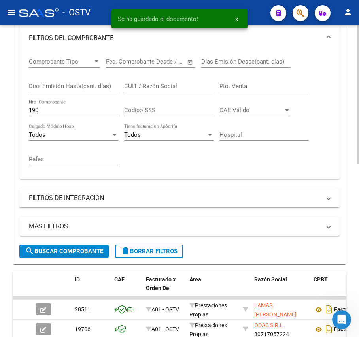
scroll to position [157, 0]
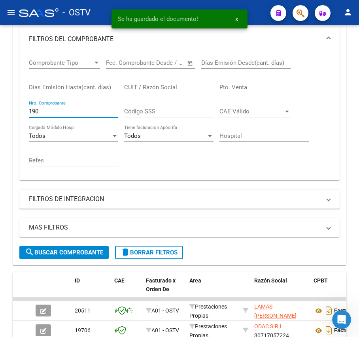
drag, startPoint x: 56, startPoint y: 112, endPoint x: -6, endPoint y: 109, distance: 62.6
click at [0, 109] on html "menu - OSTV person Firma Express Inicio Calendario SSS Instructivos Contacto OS…" at bounding box center [179, 168] width 359 height 337
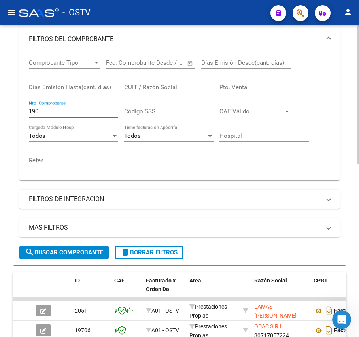
click at [59, 112] on input "190" at bounding box center [73, 111] width 89 height 7
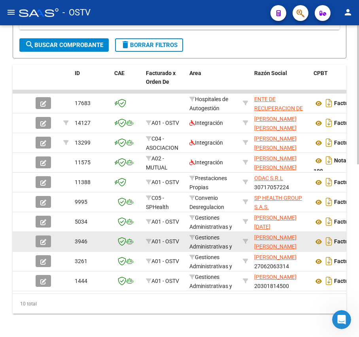
scroll to position [368, 0]
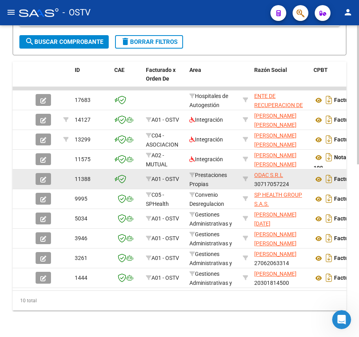
type input "109"
click at [41, 176] on span "button" at bounding box center [43, 179] width 6 height 7
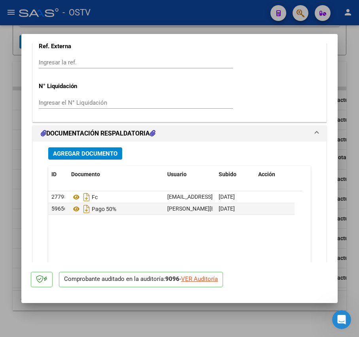
scroll to position [633, 0]
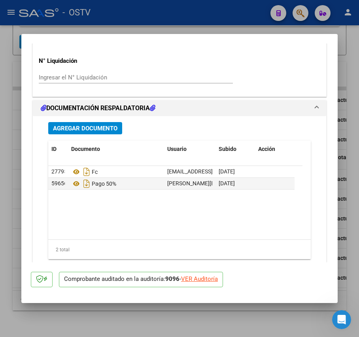
click at [108, 130] on span "Agregar Documento" at bounding box center [85, 128] width 64 height 7
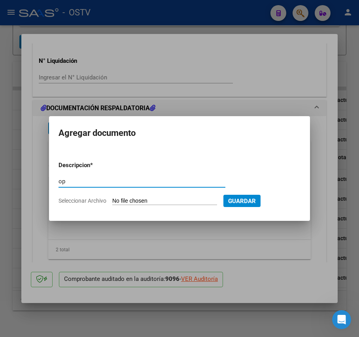
type input "op"
click at [142, 203] on input "Seleccionar Archivo" at bounding box center [164, 202] width 105 height 8
type input "C:\fakepath\OP 57254 Odac.pdf"
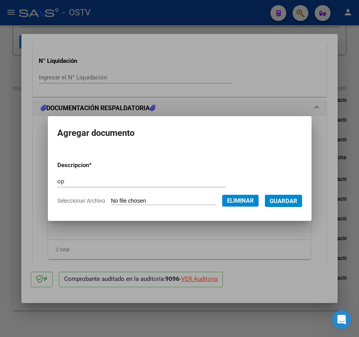
click at [297, 204] on span "Guardar" at bounding box center [284, 201] width 28 height 7
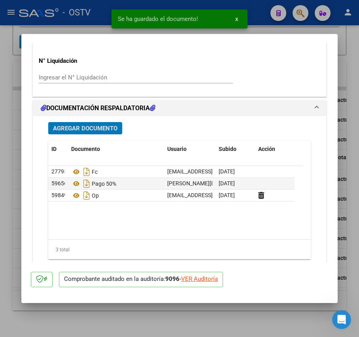
click at [103, 134] on button "Agregar Documento" at bounding box center [85, 128] width 74 height 12
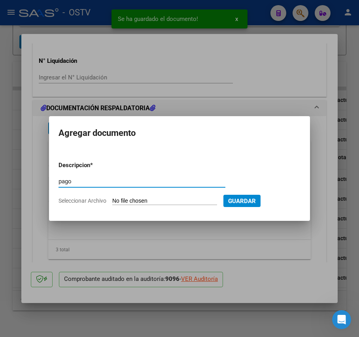
type input "pago"
click at [136, 200] on input "Seleccionar Archivo" at bounding box center [164, 202] width 105 height 8
type input "C:\fakepath\Pago OP 57254 Odac.pdf"
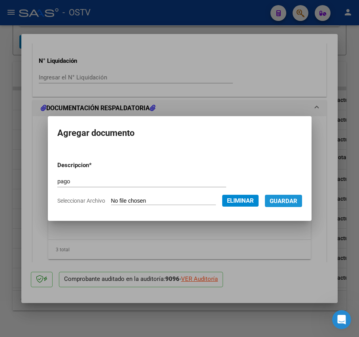
click at [296, 198] on span "Guardar" at bounding box center [284, 201] width 28 height 7
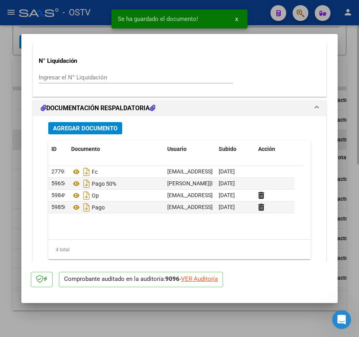
click at [16, 139] on div at bounding box center [179, 168] width 359 height 337
type input "$ 0,00"
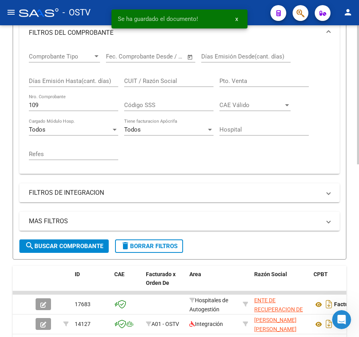
scroll to position [157, 0]
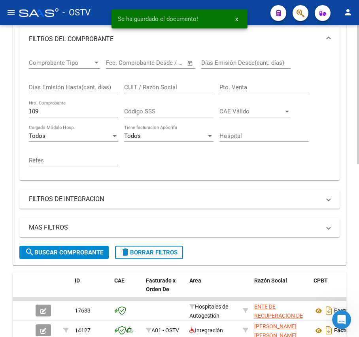
click at [56, 100] on div "Días Emisión Hasta(cant. días)" at bounding box center [73, 88] width 89 height 25
drag, startPoint x: 59, startPoint y: 105, endPoint x: 60, endPoint y: 114, distance: 8.8
click at [59, 106] on div "109 Nro. Comprobante" at bounding box center [73, 108] width 89 height 17
click at [60, 114] on input "109" at bounding box center [73, 111] width 89 height 7
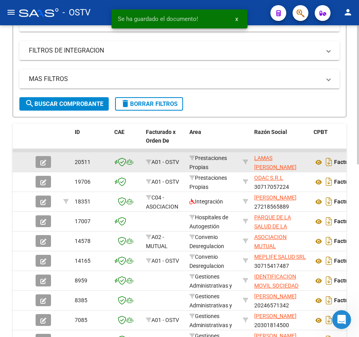
scroll to position [315, 0]
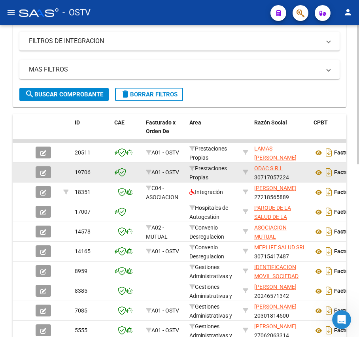
type input "190"
click at [53, 171] on div at bounding box center [46, 172] width 21 height 12
click at [47, 172] on button "button" at bounding box center [43, 172] width 15 height 12
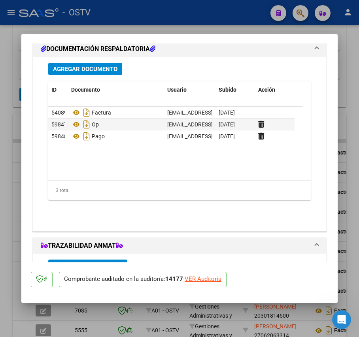
scroll to position [806, 0]
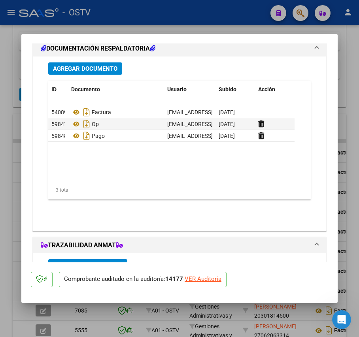
click at [16, 129] on div at bounding box center [179, 168] width 359 height 337
type input "$ 0,00"
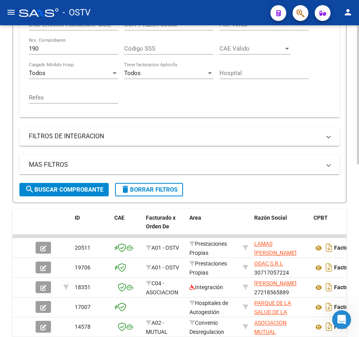
scroll to position [209, 0]
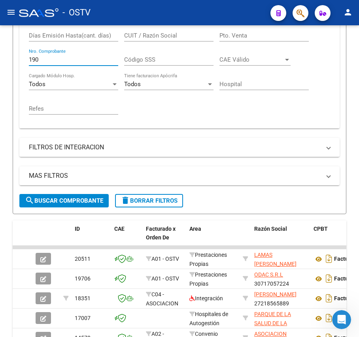
drag, startPoint x: 69, startPoint y: 59, endPoint x: -35, endPoint y: 57, distance: 103.6
click at [0, 57] on html "menu - OSTV person Firma Express Inicio Calendario SSS Instructivos Contacto OS…" at bounding box center [179, 168] width 359 height 337
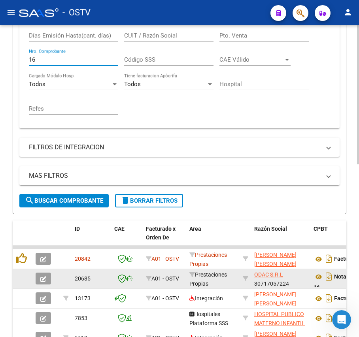
type input "16"
click at [38, 278] on button "button" at bounding box center [43, 279] width 15 height 12
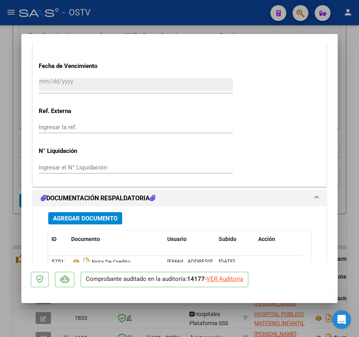
scroll to position [542, 0]
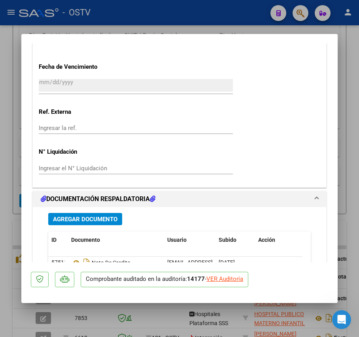
click at [102, 219] on span "Agregar Documento" at bounding box center [85, 219] width 64 height 7
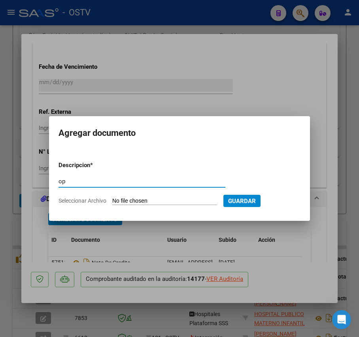
type input "op"
click at [139, 200] on input "Seleccionar Archivo" at bounding box center [164, 202] width 105 height 8
type input "C:\fakepath\OP 57254 Odac.pdf"
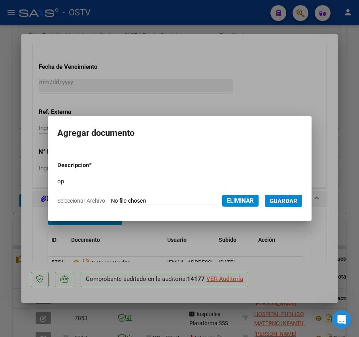
click at [294, 204] on span "Guardar" at bounding box center [284, 201] width 28 height 7
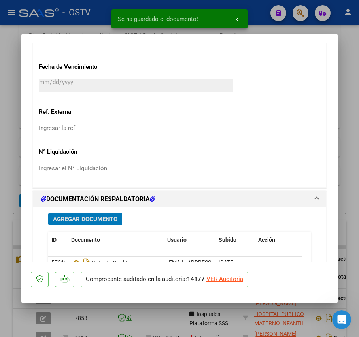
click at [16, 149] on div at bounding box center [179, 168] width 359 height 337
type input "$ 0,00"
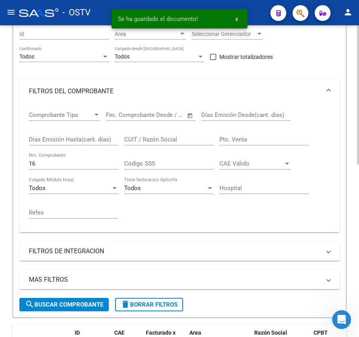
scroll to position [103, 0]
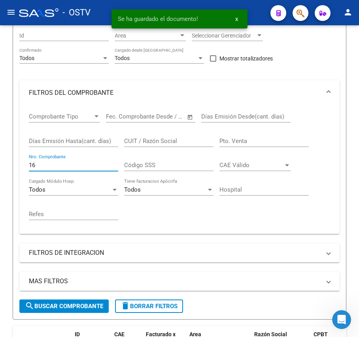
drag, startPoint x: 65, startPoint y: 169, endPoint x: -96, endPoint y: 166, distance: 161.8
click at [0, 166] on html "menu - OSTV person Firma Express Inicio Calendario SSS Instructivos Contacto OS…" at bounding box center [179, 168] width 359 height 337
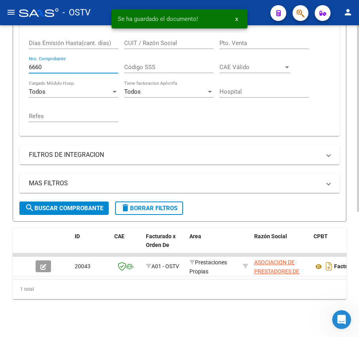
scroll to position [210, 0]
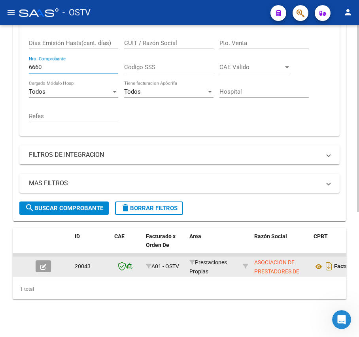
type input "6660"
click at [54, 261] on div at bounding box center [46, 267] width 21 height 12
click at [45, 264] on icon "button" at bounding box center [43, 267] width 6 height 6
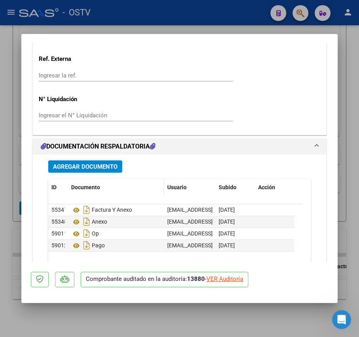
scroll to position [656, 0]
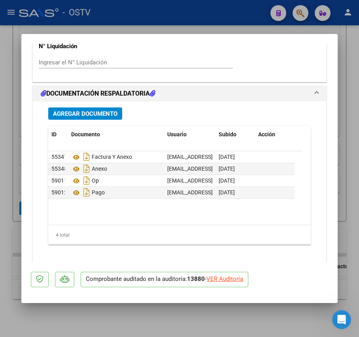
click at [92, 116] on span "Agregar Documento" at bounding box center [85, 113] width 64 height 7
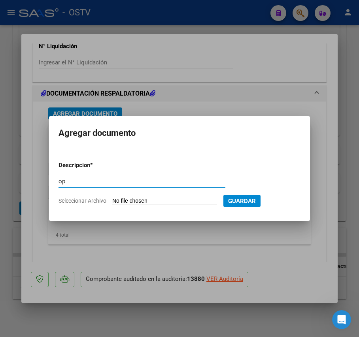
type input "op"
click at [138, 201] on input "Seleccionar Archivo" at bounding box center [164, 202] width 105 height 8
type input "C:\fakepath\OP 57256 Asoc Dialisis Sta Fe.pdf"
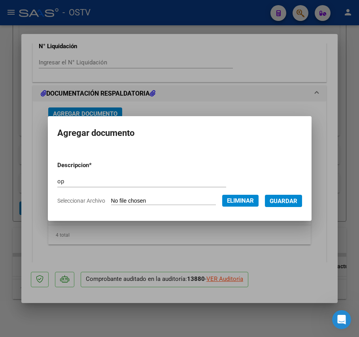
click at [297, 198] on span "Guardar" at bounding box center [284, 201] width 28 height 7
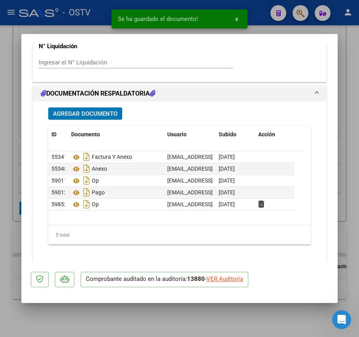
click at [104, 115] on span "Agregar Documento" at bounding box center [85, 113] width 64 height 7
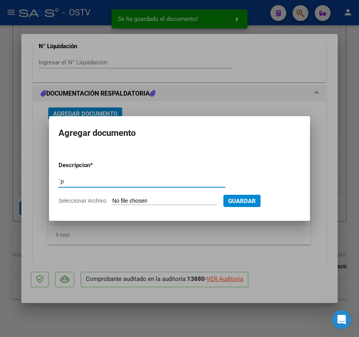
type input "´"
type input "pago"
click at [154, 203] on input "Seleccionar Archivo" at bounding box center [164, 202] width 105 height 8
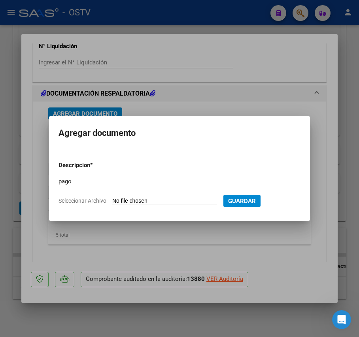
type input "C:\fakepath\Pago OP 57256 Asoc Dialisis Sta Fe.pdf"
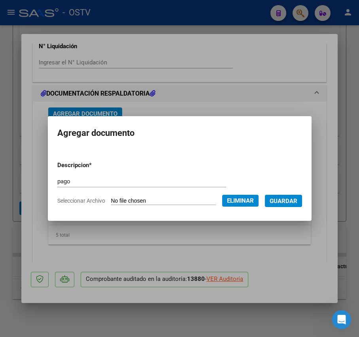
click at [291, 202] on span "Guardar" at bounding box center [284, 201] width 28 height 7
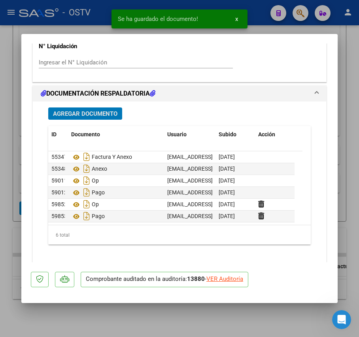
click at [18, 125] on div at bounding box center [179, 168] width 359 height 337
type input "$ 0,00"
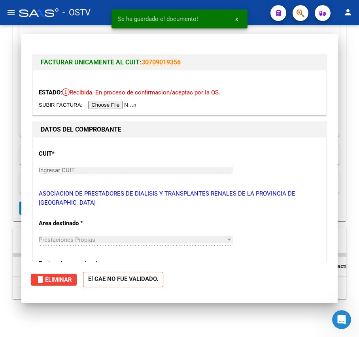
scroll to position [210, 0]
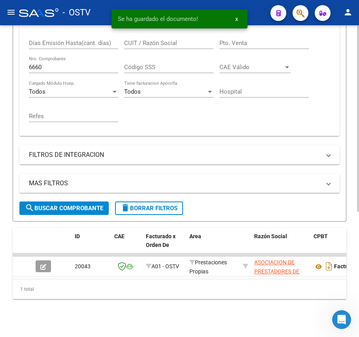
click at [72, 56] on div "6660 Nro. Comprobante" at bounding box center [73, 64] width 89 height 17
drag, startPoint x: 73, startPoint y: 59, endPoint x: -44, endPoint y: 47, distance: 117.2
click at [0, 47] on html "menu - OSTV person Firma Express Inicio Calendario SSS Instructivos Contacto OS…" at bounding box center [179, 168] width 359 height 337
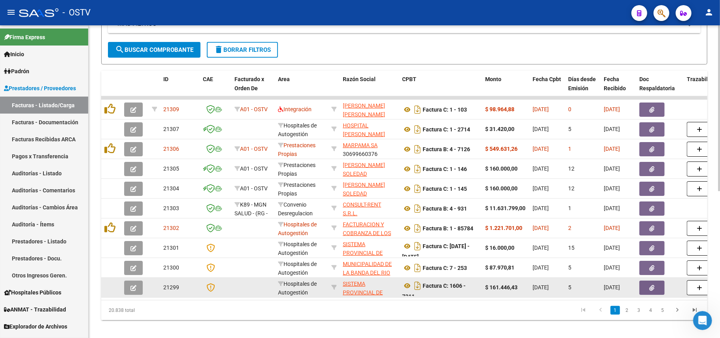
scroll to position [263, 0]
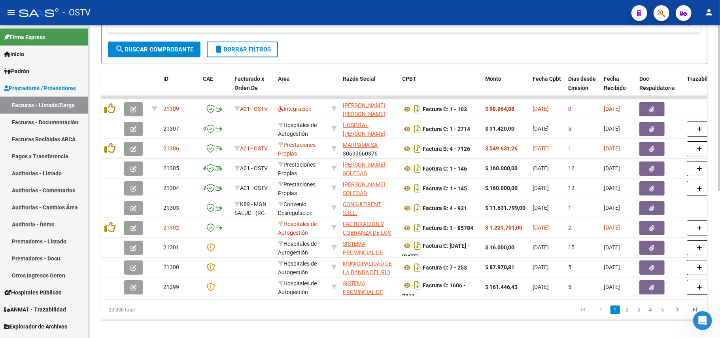
click at [185, 48] on span "search Buscar Comprobante" at bounding box center [154, 49] width 78 height 7
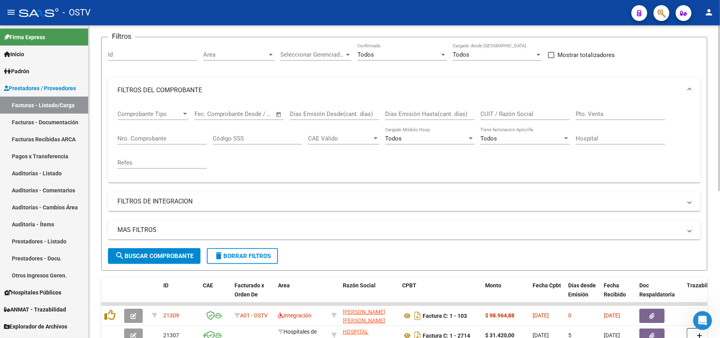
scroll to position [53, 0]
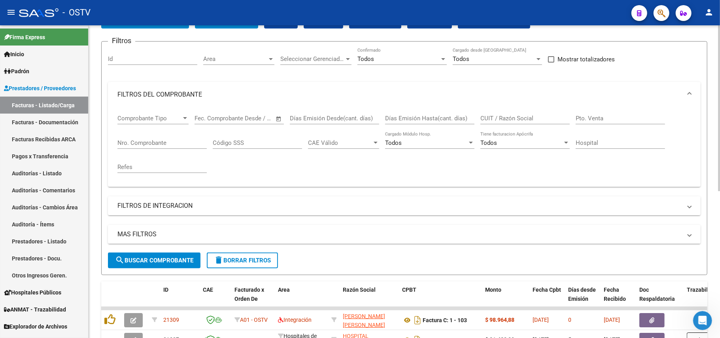
click at [544, 118] on input "CUIT / Razón Social" at bounding box center [524, 118] width 89 height 7
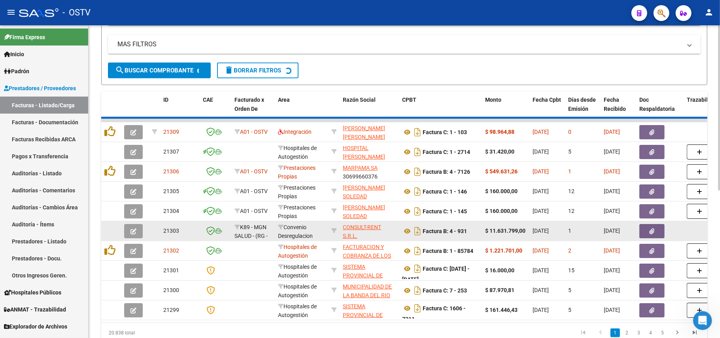
scroll to position [263, 0]
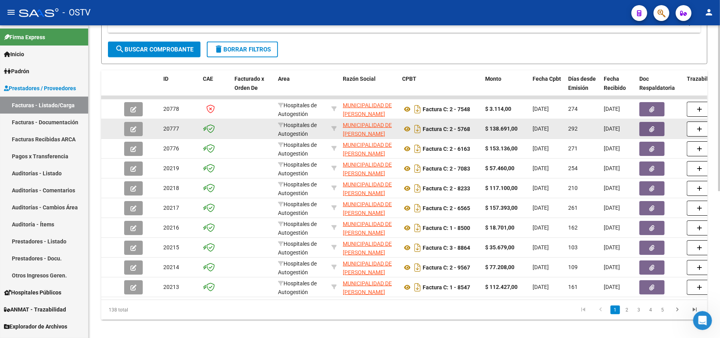
type input "[PERSON_NAME]"
click at [386, 129] on app-link-go-to "MUNICIPALIDAD DE [PERSON_NAME]" at bounding box center [369, 130] width 53 height 18
click at [368, 122] on span "MUNICIPALIDAD DE [PERSON_NAME]" at bounding box center [367, 129] width 49 height 15
type textarea "30999001552"
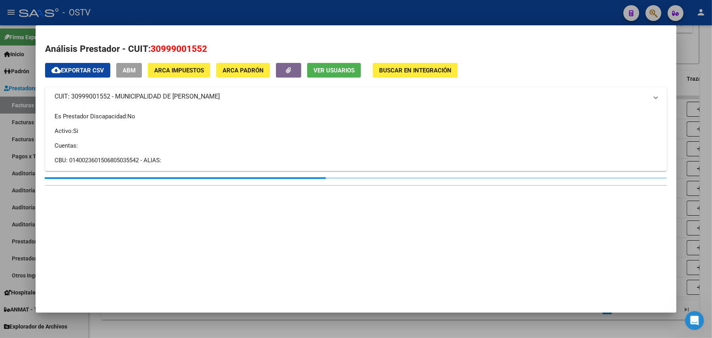
drag, startPoint x: 216, startPoint y: 48, endPoint x: 148, endPoint y: 45, distance: 68.1
click at [148, 45] on h2 "Análisis Prestador - CUIT: 30999001552" at bounding box center [356, 48] width 622 height 13
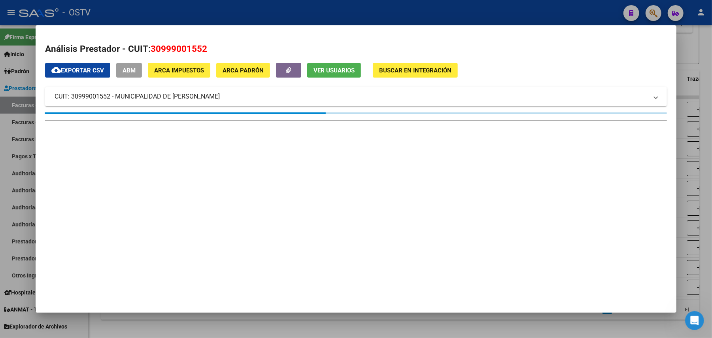
copy span "30999001552"
click at [289, 19] on div at bounding box center [356, 169] width 712 height 338
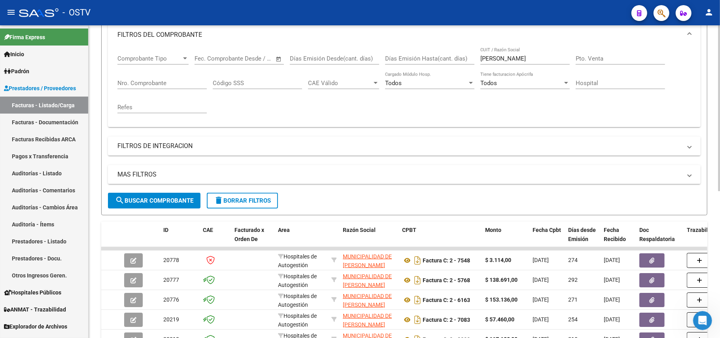
scroll to position [53, 0]
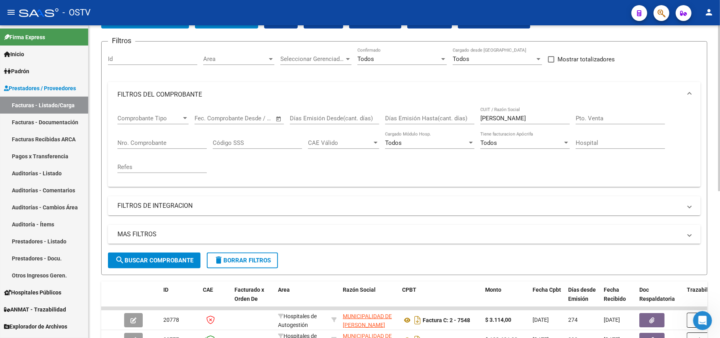
drag, startPoint x: 569, startPoint y: 171, endPoint x: 556, endPoint y: 167, distance: 13.6
click at [569, 171] on div "Comprobante Tipo Comprobante Tipo Fecha inicio – Fecha fin Fec. Comprobante Des…" at bounding box center [404, 143] width 574 height 73
click at [146, 143] on input "Nro. Comprobante" at bounding box center [161, 142] width 89 height 7
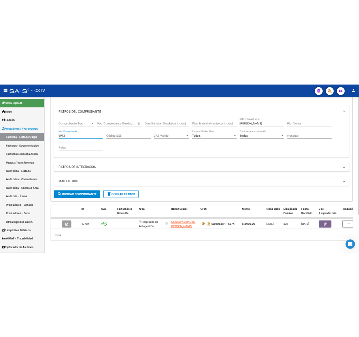
scroll to position [100, 0]
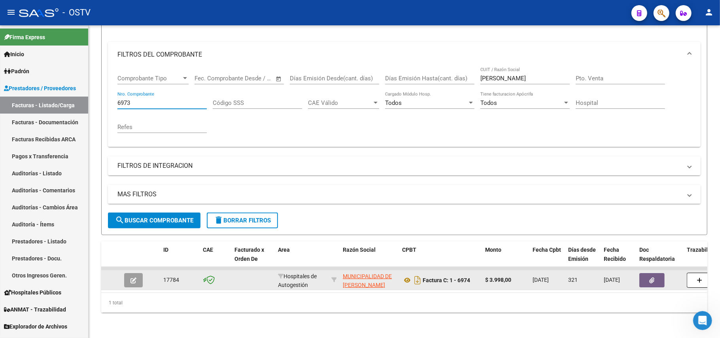
type input "6973"
click at [136, 275] on button "button" at bounding box center [133, 280] width 19 height 14
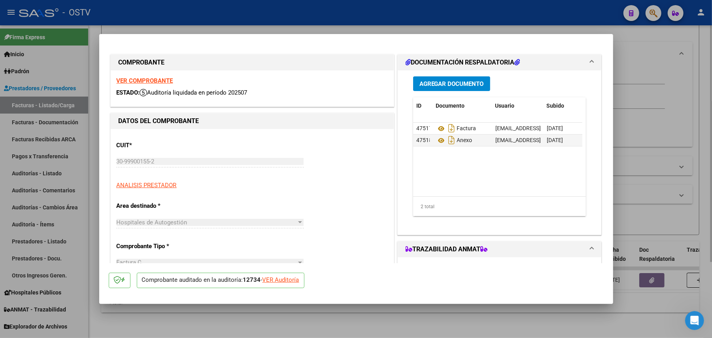
drag, startPoint x: 647, startPoint y: 123, endPoint x: 657, endPoint y: 123, distance: 9.9
click at [651, 123] on div at bounding box center [356, 169] width 712 height 338
type input "$ 0,00"
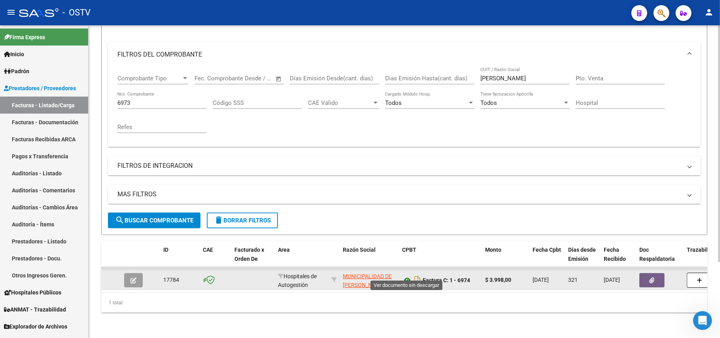
click at [406, 275] on icon at bounding box center [407, 279] width 10 height 9
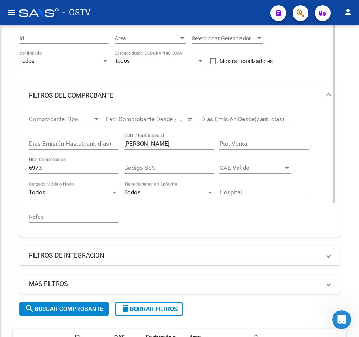
scroll to position [149, 0]
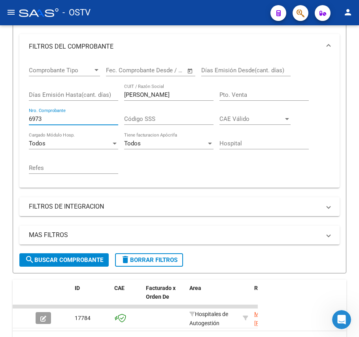
drag, startPoint x: 61, startPoint y: 119, endPoint x: -36, endPoint y: 123, distance: 97.0
click at [0, 123] on html "menu - OSTV person Firma Express Inicio Calendario SSS Instructivos Contacto OS…" at bounding box center [179, 168] width 359 height 337
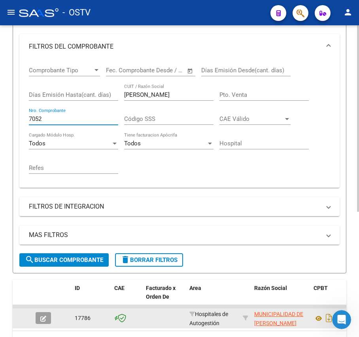
type input "7052"
click at [51, 315] on div at bounding box center [46, 318] width 21 height 12
click at [48, 316] on button "button" at bounding box center [43, 318] width 15 height 12
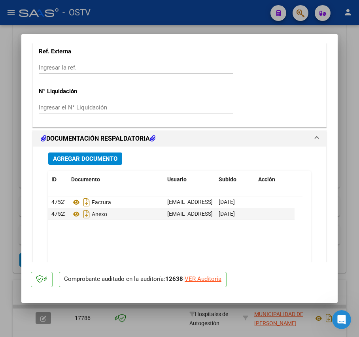
scroll to position [595, 0]
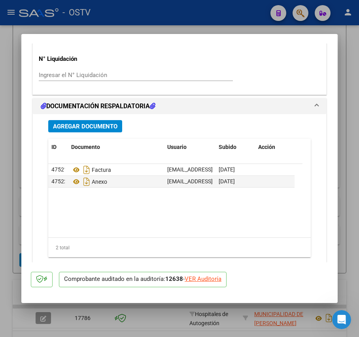
click at [111, 128] on span "Agregar Documento" at bounding box center [85, 126] width 64 height 7
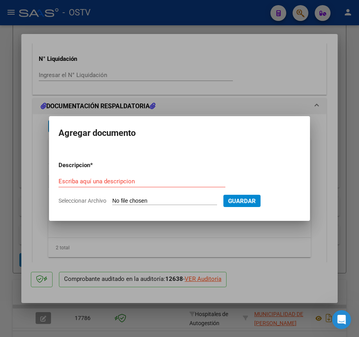
click at [121, 228] on div at bounding box center [179, 168] width 359 height 337
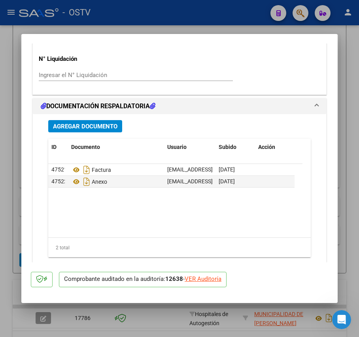
click at [16, 202] on div at bounding box center [179, 168] width 359 height 337
type input "$ 0,00"
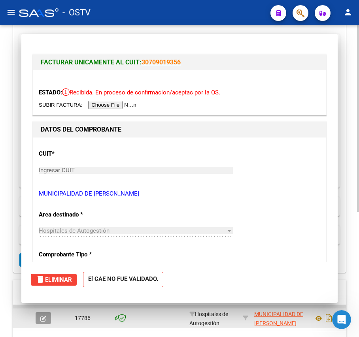
scroll to position [149, 0]
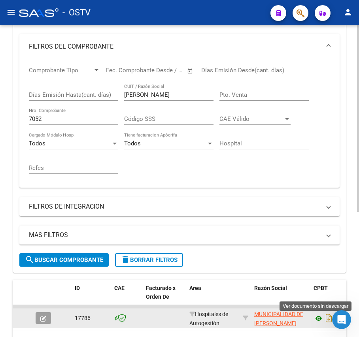
click at [317, 316] on icon at bounding box center [319, 318] width 10 height 9
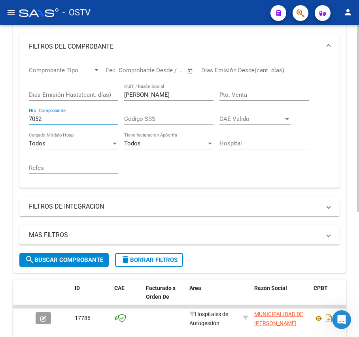
drag, startPoint x: 71, startPoint y: 119, endPoint x: 23, endPoint y: 135, distance: 50.8
click at [25, 127] on div "Comprobante Tipo Comprobante Tipo Fecha inicio – Fecha fin Fec. Comprobante Des…" at bounding box center [179, 123] width 320 height 129
click at [208, 172] on div "Comprobante Tipo Comprobante Tipo Fecha inicio – Fecha fin Fec. Comprobante Des…" at bounding box center [179, 120] width 301 height 122
click at [91, 116] on input "Nro. Comprobante" at bounding box center [73, 118] width 89 height 7
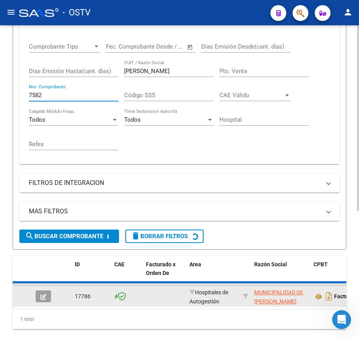
scroll to position [210, 0]
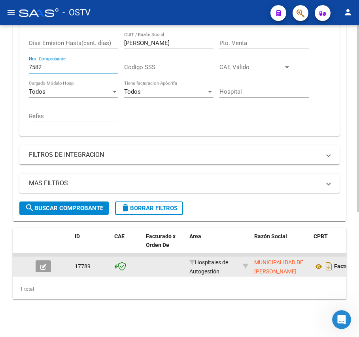
type input "7582"
click at [49, 261] on button "button" at bounding box center [43, 267] width 15 height 12
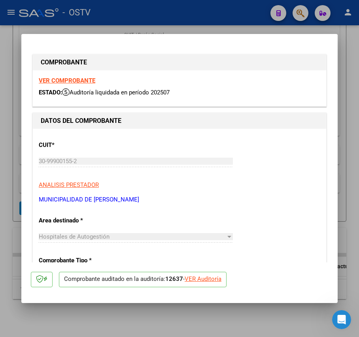
click at [188, 166] on div "30-99900155-2 Ingresar CUIT" at bounding box center [136, 161] width 194 height 12
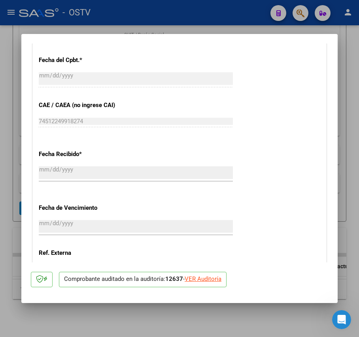
scroll to position [422, 0]
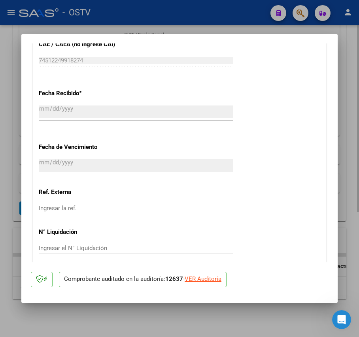
click at [181, 310] on div at bounding box center [179, 168] width 359 height 337
type input "$ 0,00"
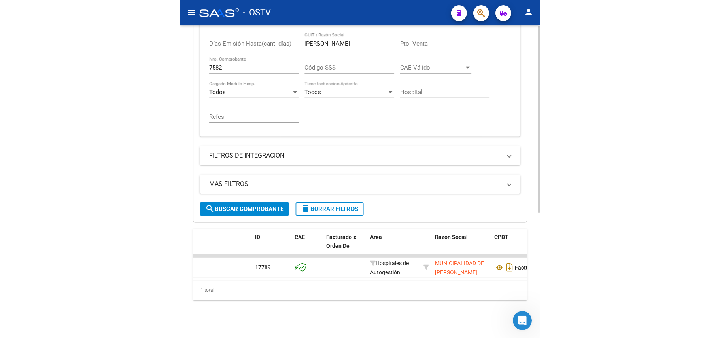
scroll to position [210, 0]
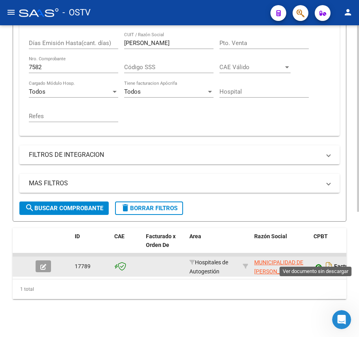
click at [320, 262] on icon at bounding box center [319, 266] width 10 height 9
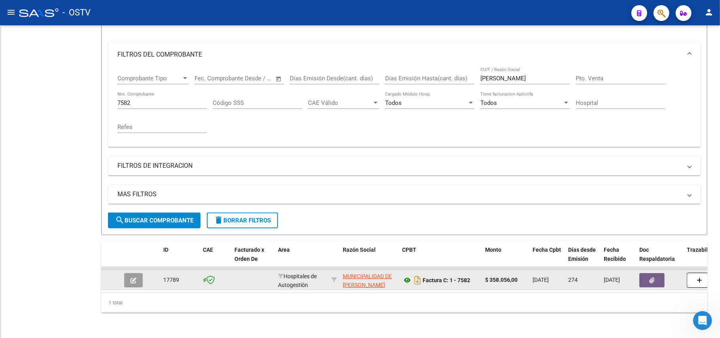
scroll to position [100, 0]
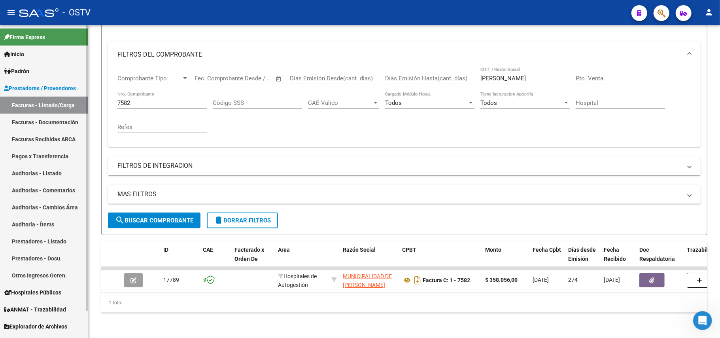
drag, startPoint x: 180, startPoint y: 89, endPoint x: 0, endPoint y: 75, distance: 180.1
click at [0, 89] on mat-sidenav-container "Firma Express Inicio Calendario SSS Instructivos Contacto OS Padrón Afiliados E…" at bounding box center [360, 181] width 720 height 312
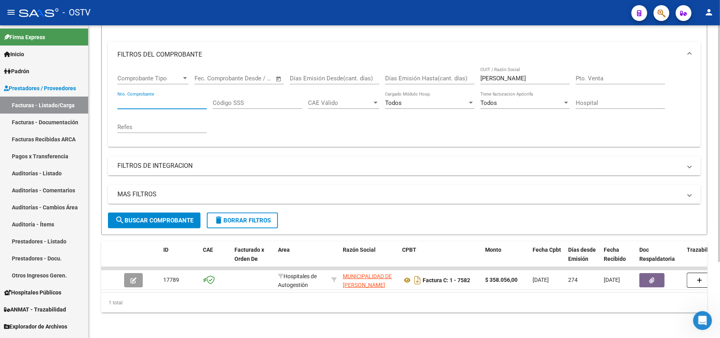
click at [149, 99] on input "Nro. Comprobante" at bounding box center [161, 102] width 89 height 7
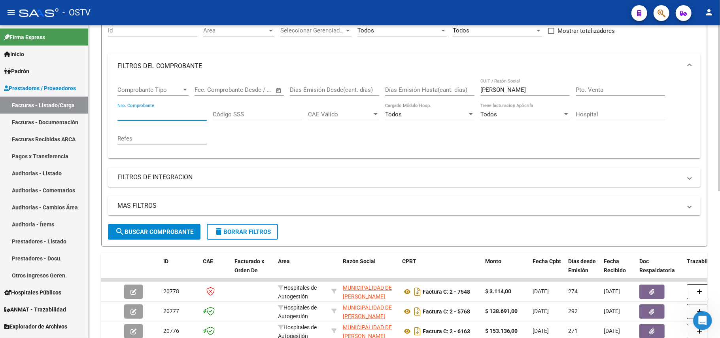
scroll to position [48, 0]
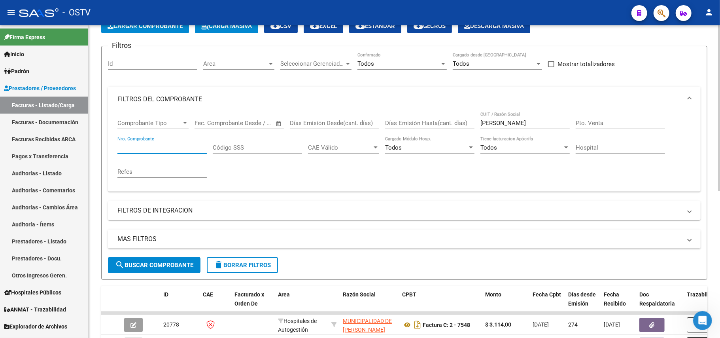
click at [510, 127] on div "[PERSON_NAME] CUIT / Razón Social" at bounding box center [524, 120] width 89 height 17
drag, startPoint x: 507, startPoint y: 124, endPoint x: 389, endPoint y: 127, distance: 117.5
click at [389, 127] on div "Comprobante Tipo Comprobante Tipo Fecha inicio – Fecha fin Fec. Comprobante Des…" at bounding box center [404, 148] width 574 height 73
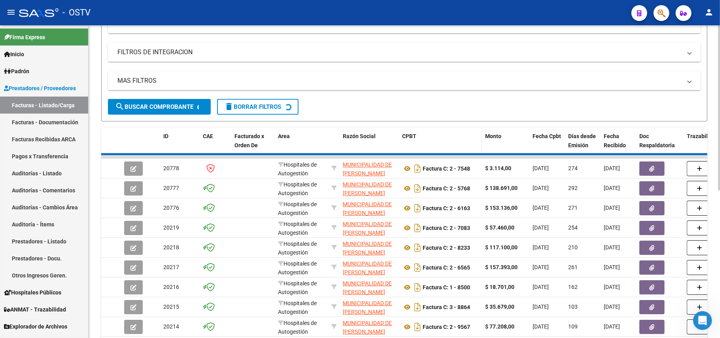
scroll to position [259, 0]
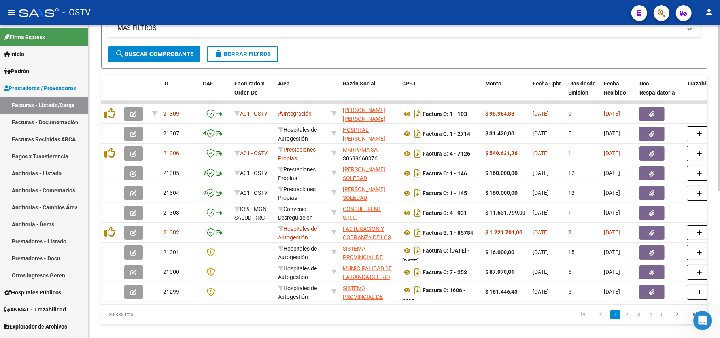
click at [155, 55] on span "search Buscar Comprobante" at bounding box center [154, 54] width 78 height 7
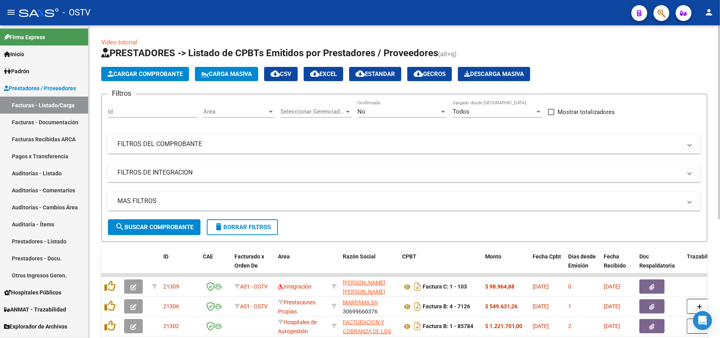
click at [407, 108] on div "No" at bounding box center [398, 111] width 82 height 7
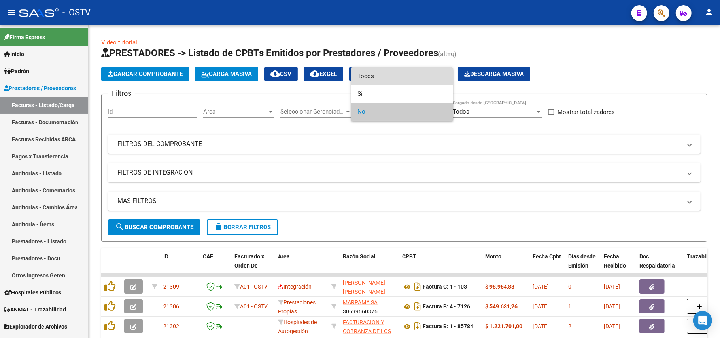
click at [399, 81] on span "Todos" at bounding box center [401, 76] width 89 height 18
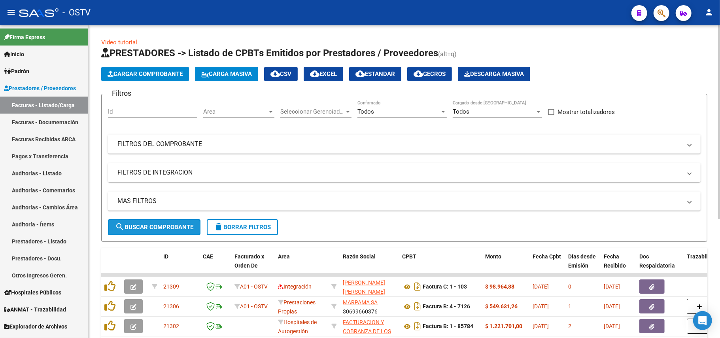
click at [164, 225] on span "search Buscar Comprobante" at bounding box center [154, 226] width 78 height 7
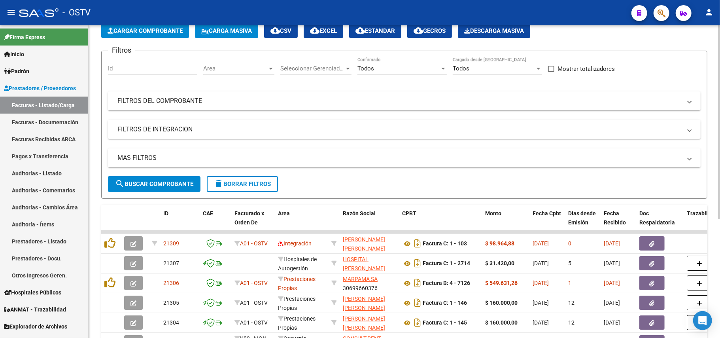
scroll to position [158, 0]
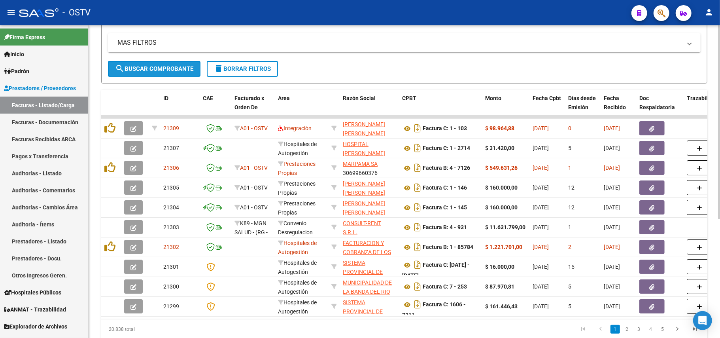
click at [154, 70] on span "search Buscar Comprobante" at bounding box center [154, 68] width 78 height 7
